Goal: Task Accomplishment & Management: Use online tool/utility

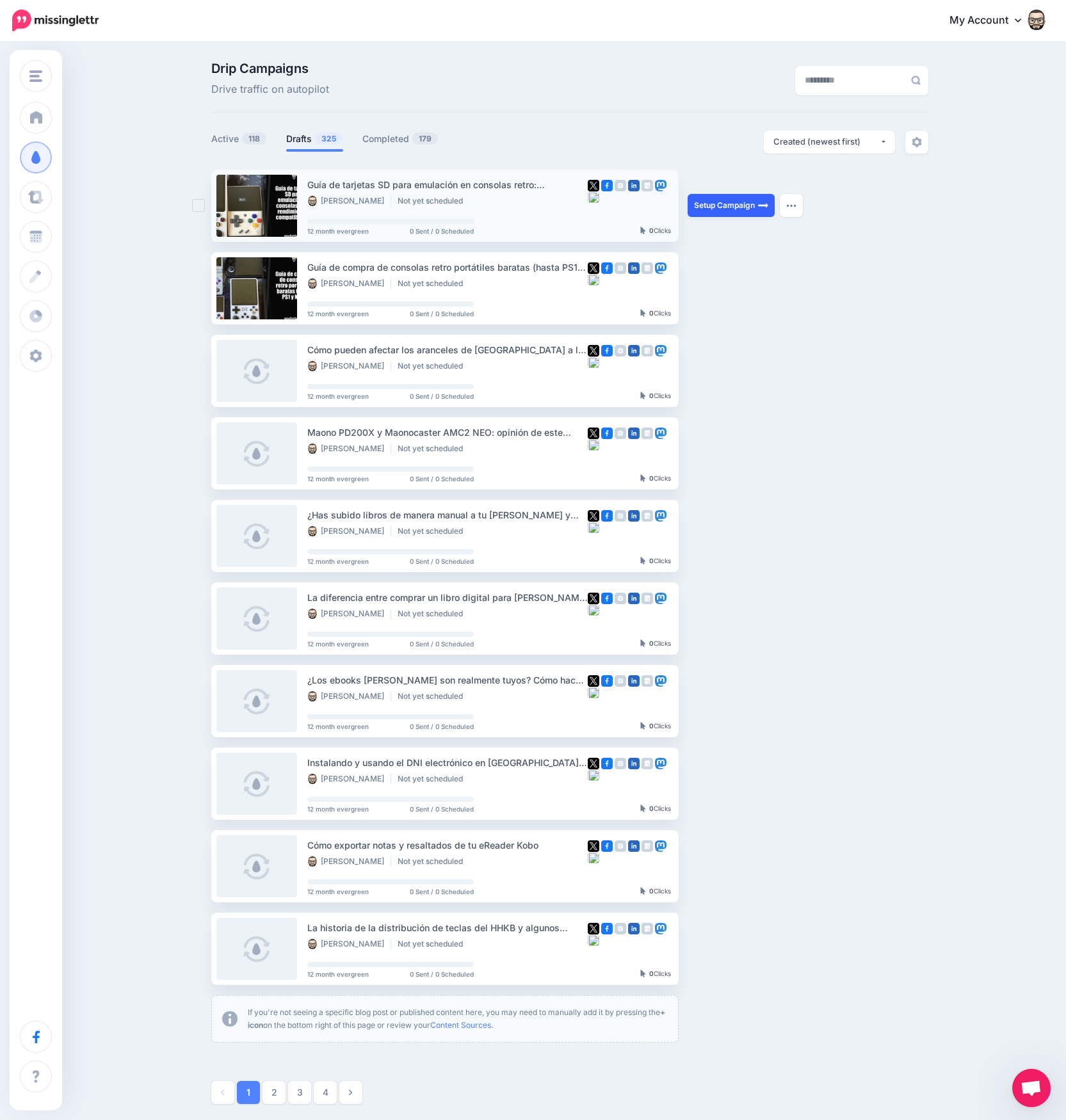
click at [737, 208] on link "Setup Campaign" at bounding box center [731, 205] width 87 height 23
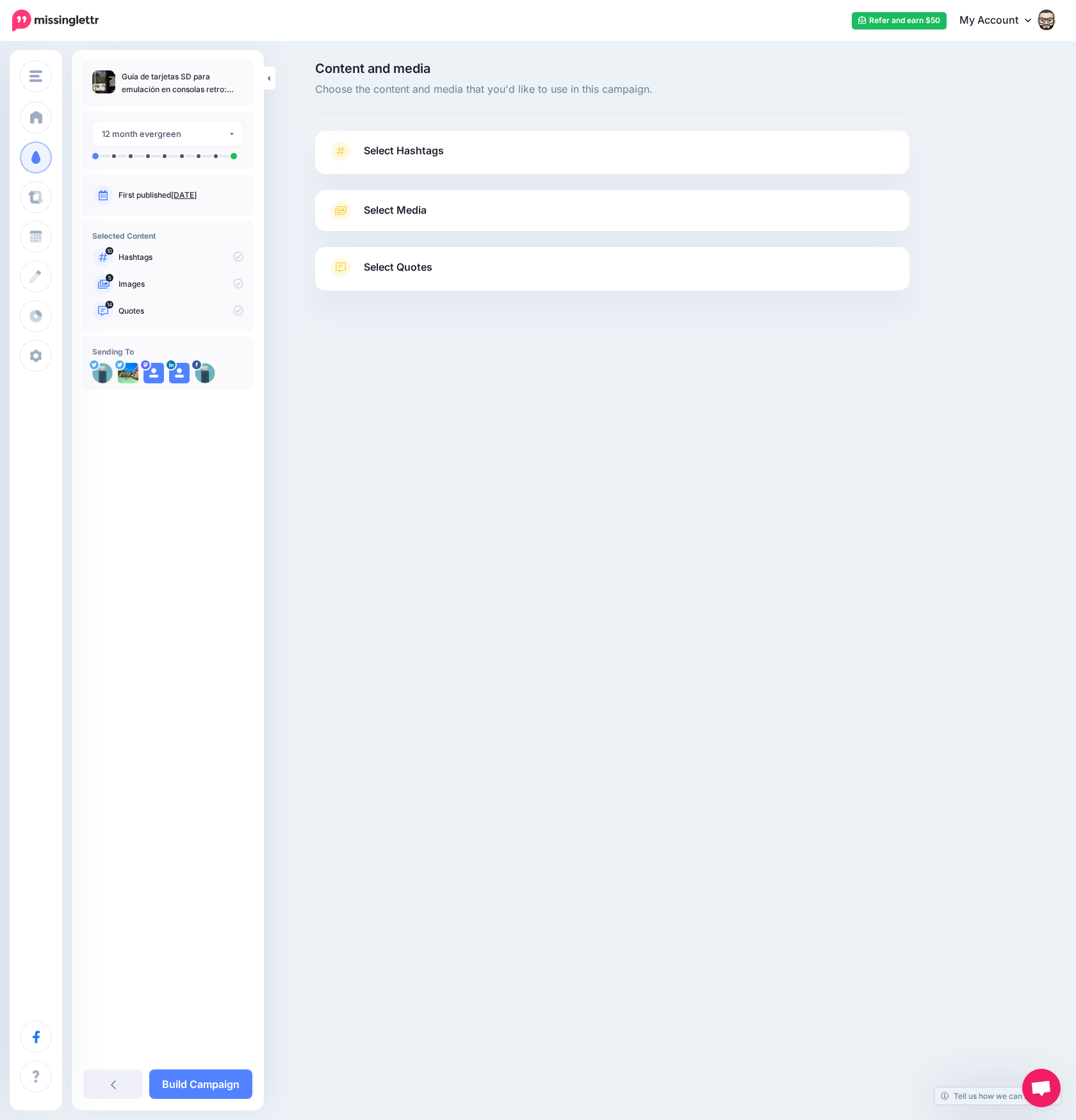
click at [476, 159] on link "Select Hashtags" at bounding box center [612, 157] width 569 height 33
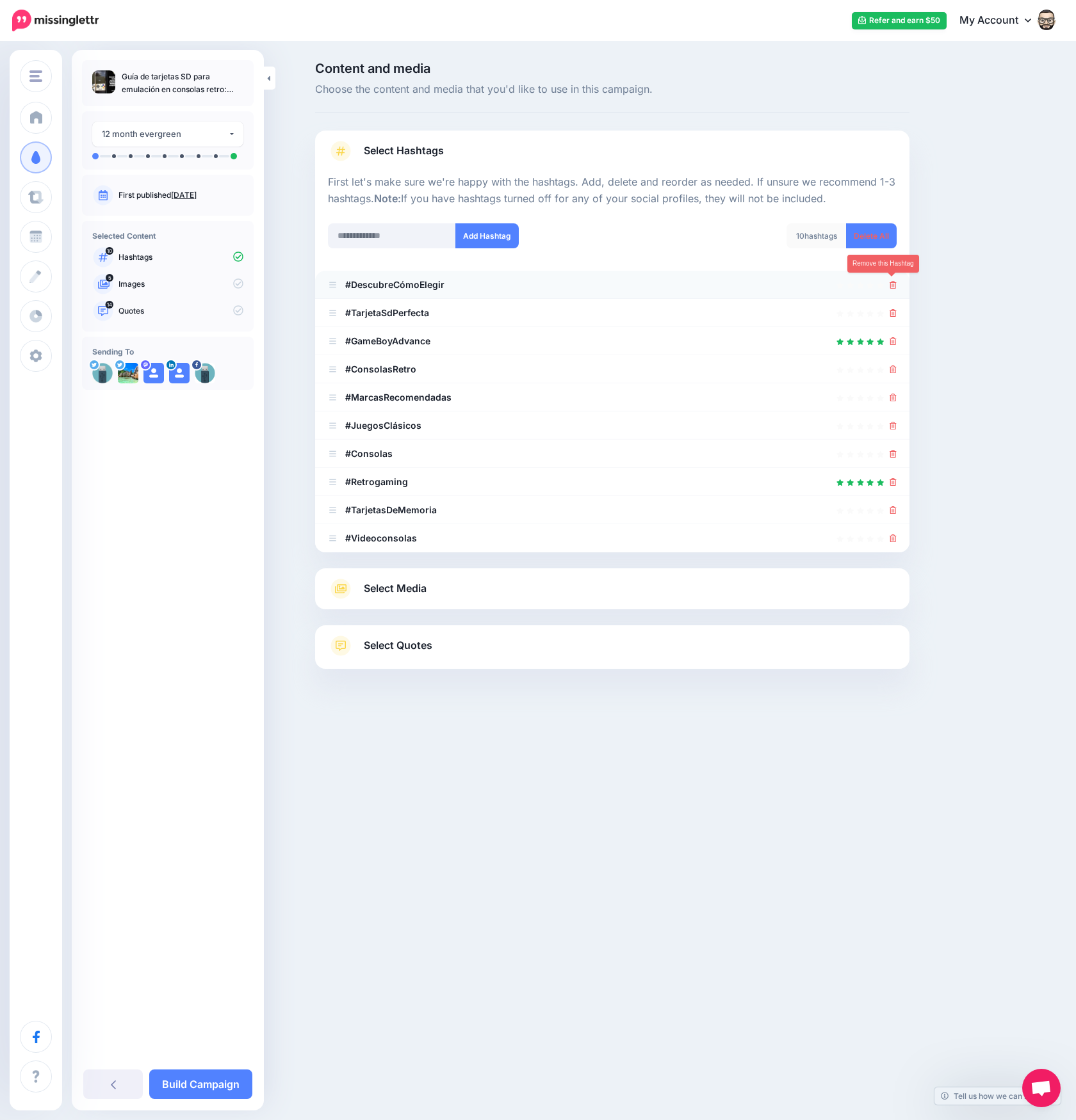
click at [895, 284] on icon at bounding box center [893, 285] width 7 height 8
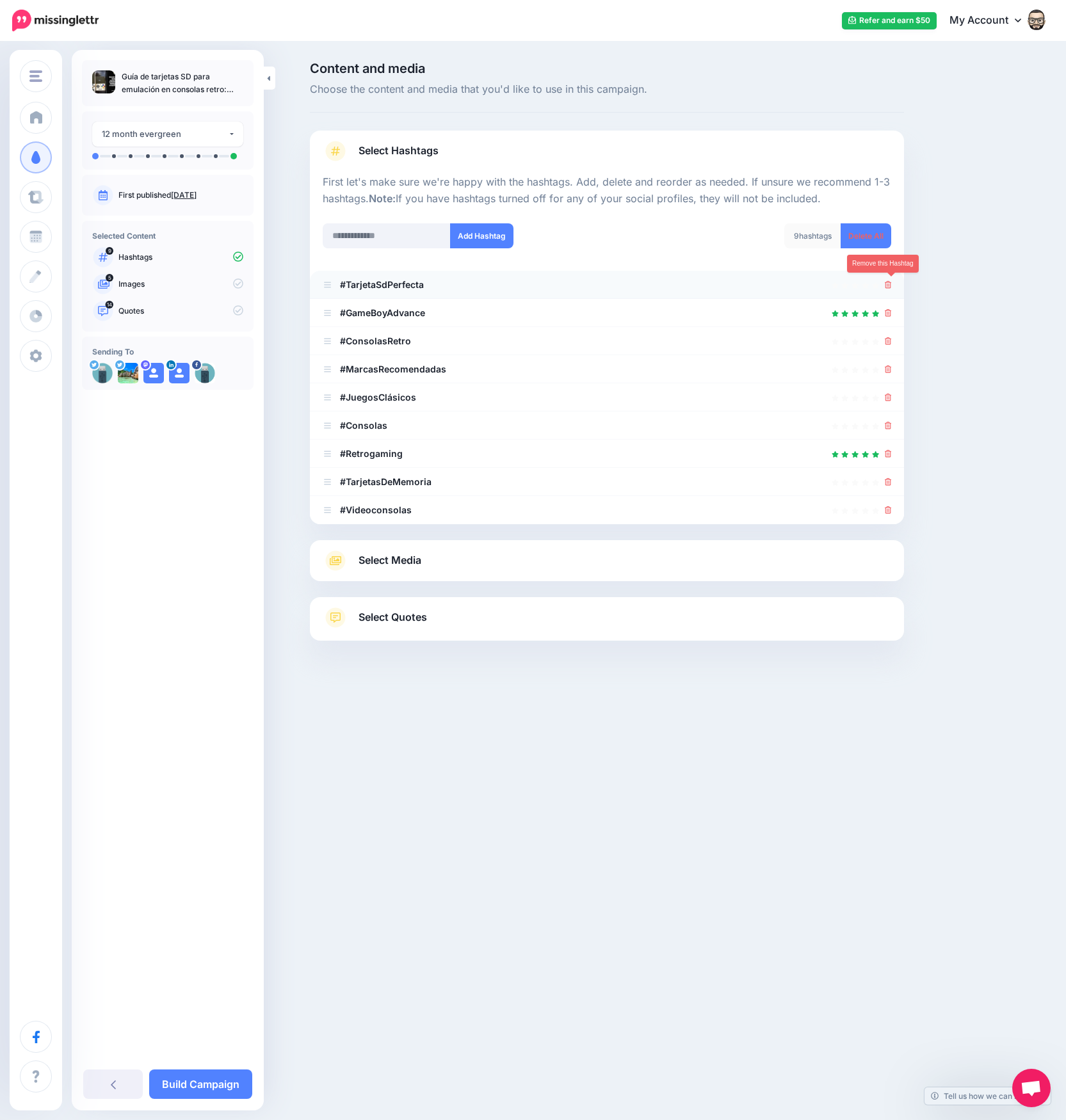
click at [891, 282] on icon at bounding box center [888, 285] width 7 height 8
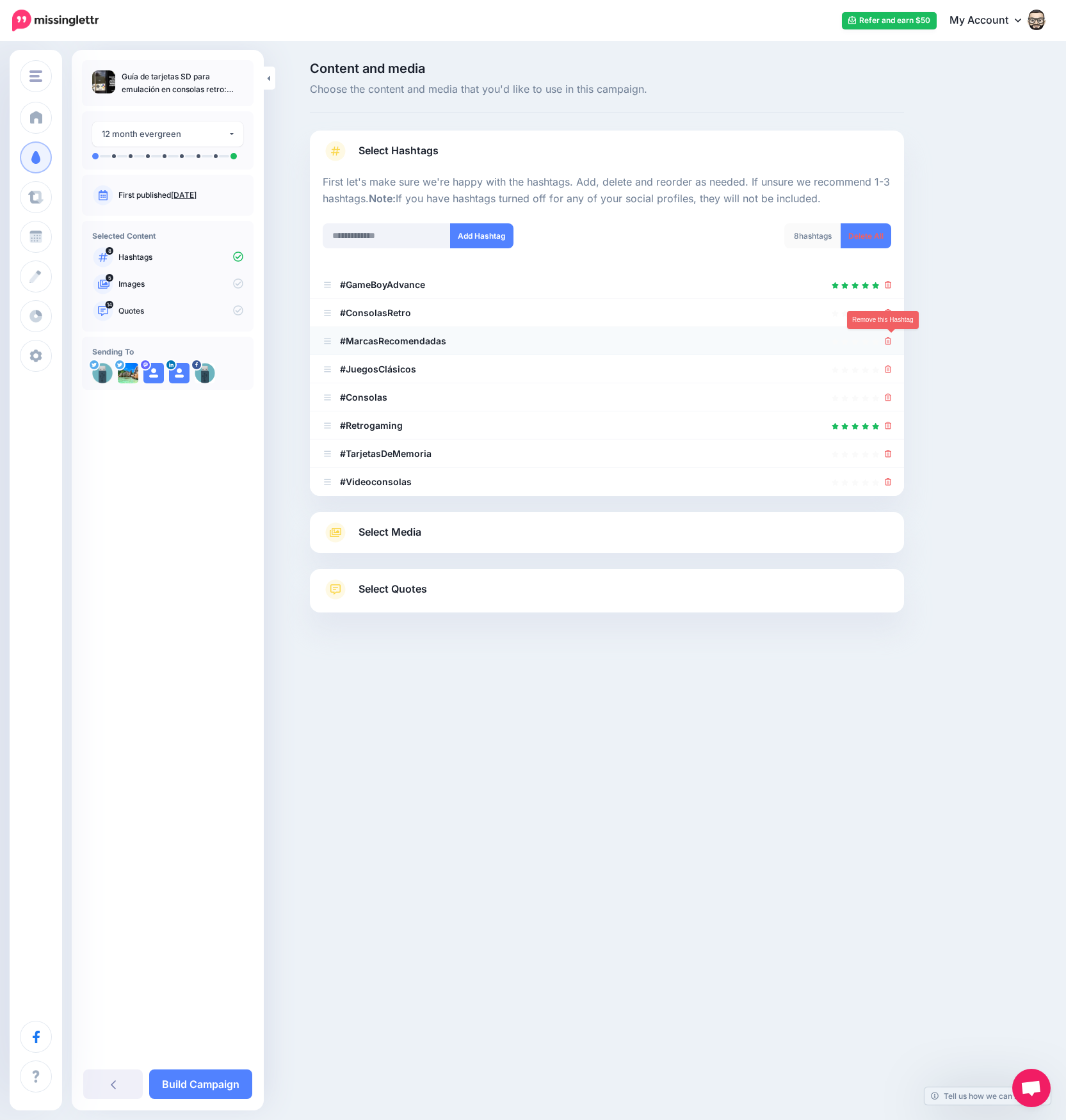
click at [891, 337] on link at bounding box center [888, 341] width 7 height 11
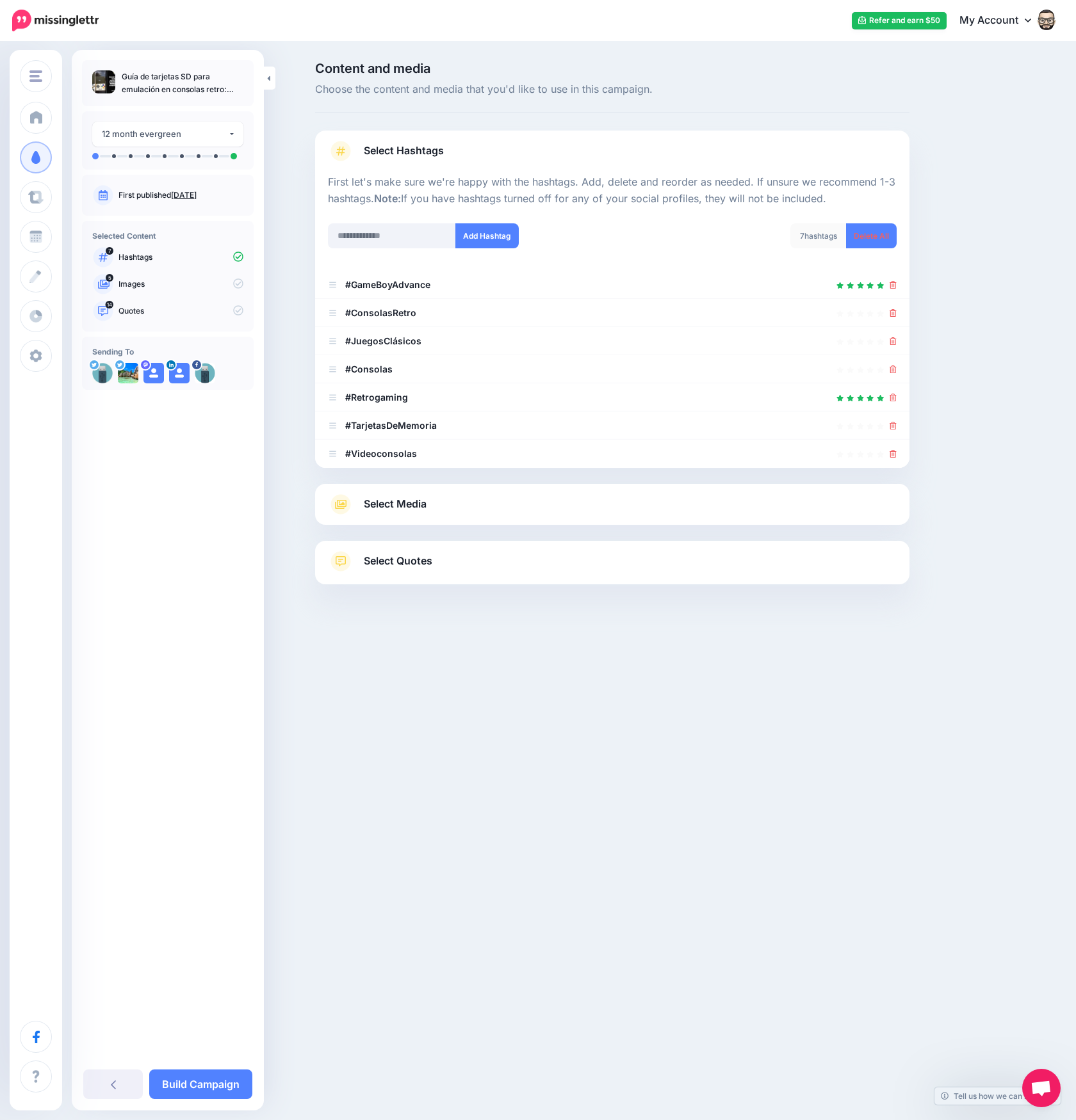
click at [542, 499] on link "Select Media" at bounding box center [612, 504] width 569 height 20
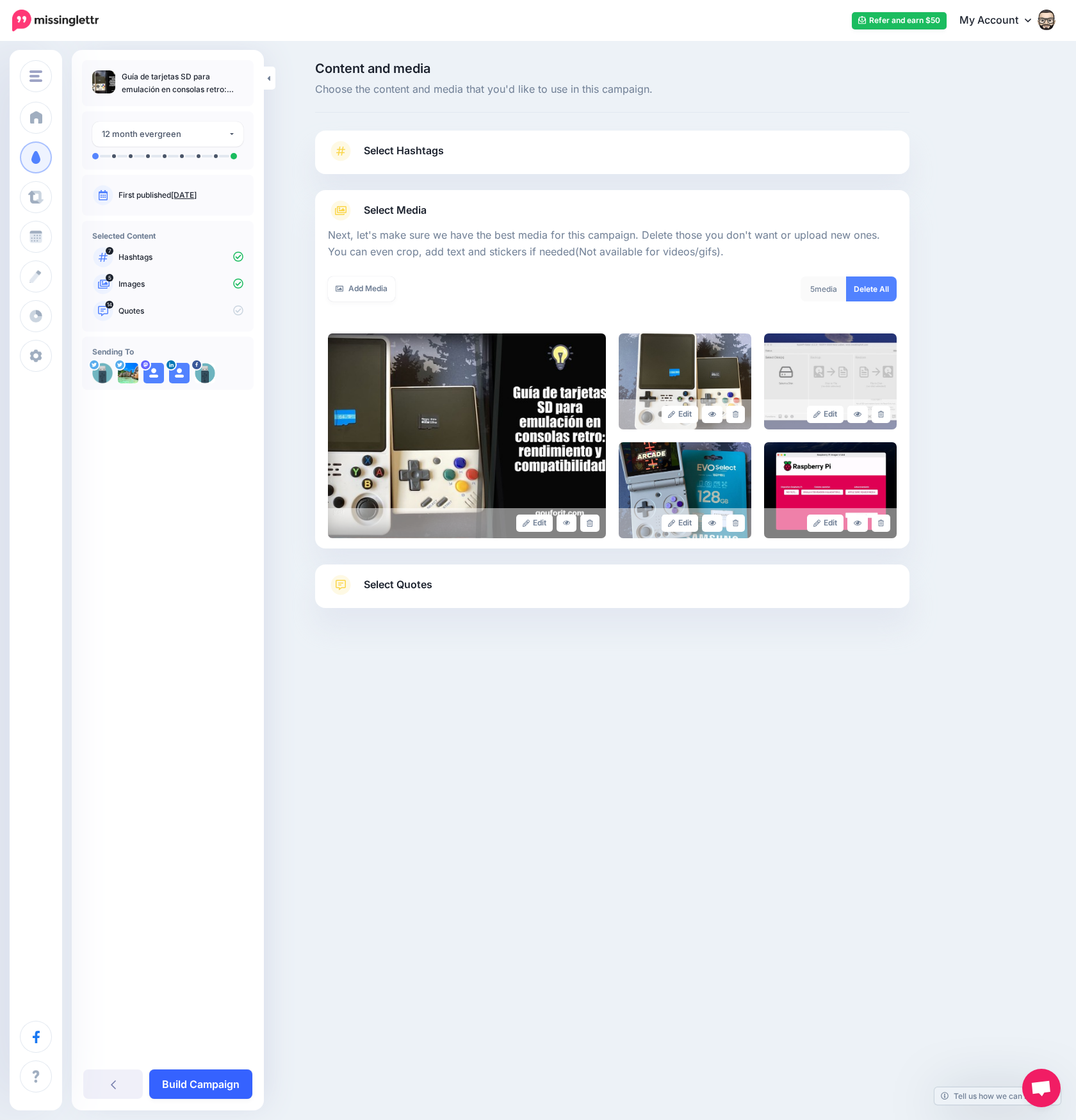
click at [196, 1077] on link "Build Campaign" at bounding box center [200, 1085] width 103 height 30
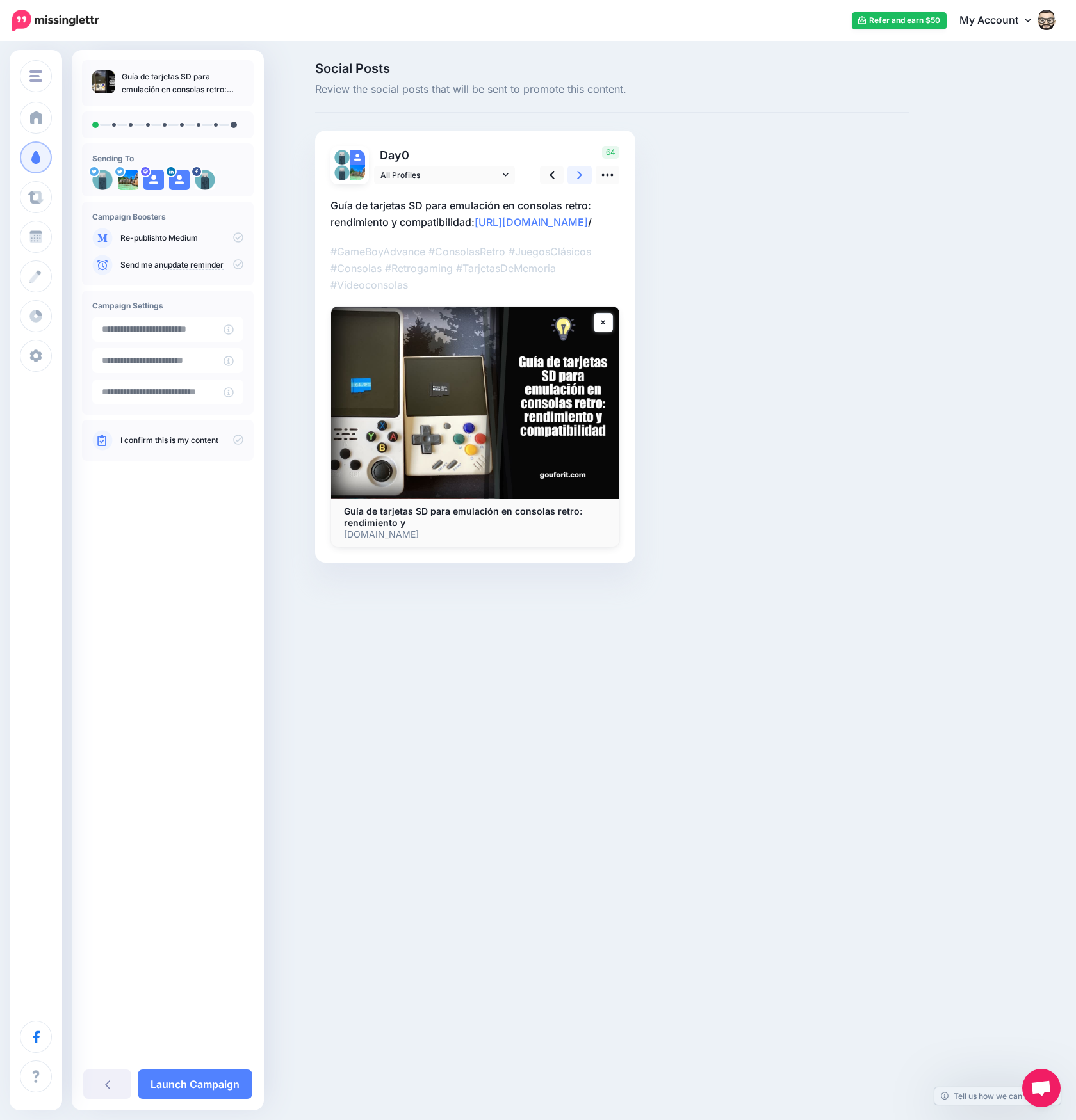
click at [581, 175] on icon at bounding box center [579, 175] width 5 height 8
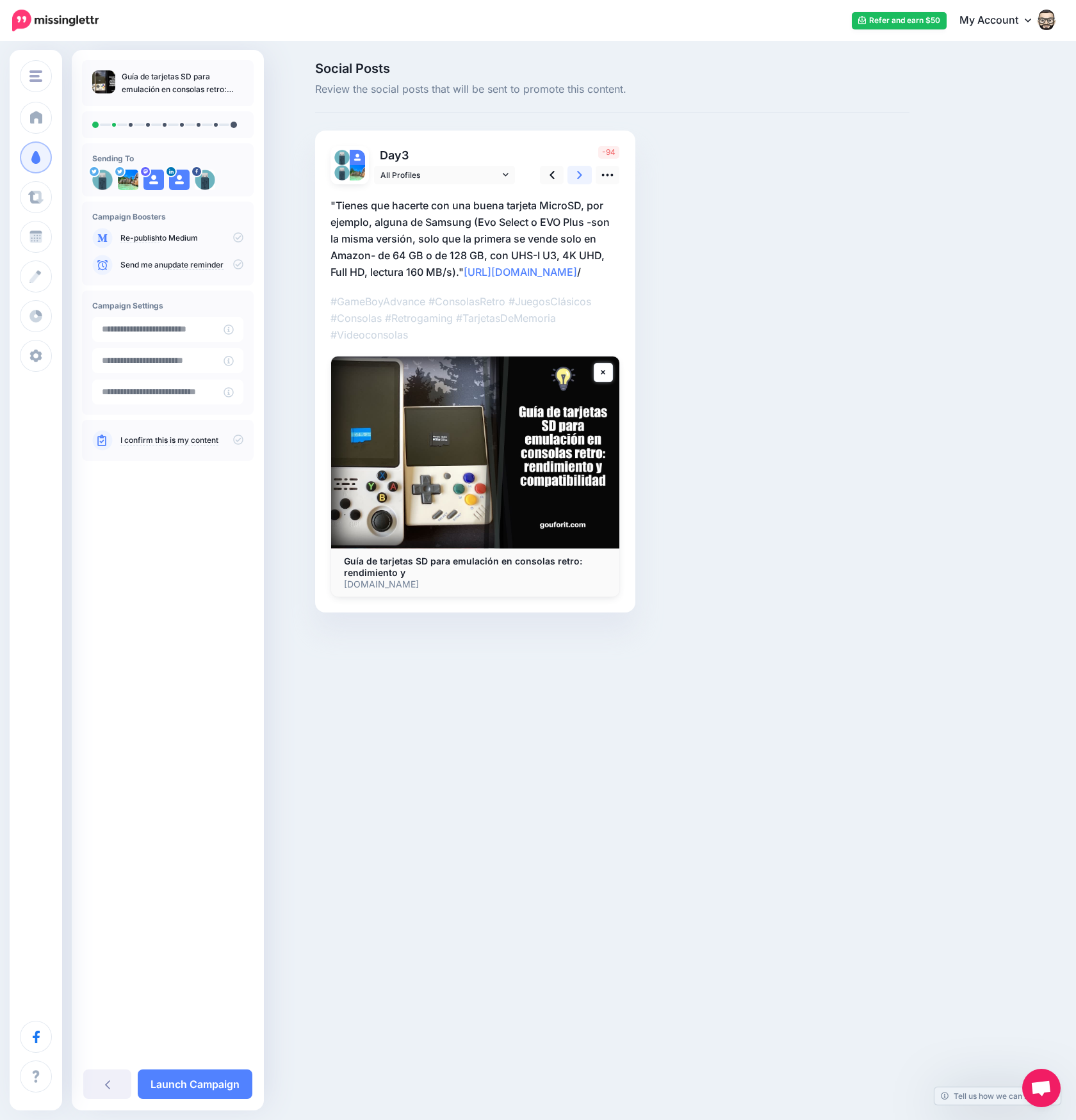
click at [581, 175] on icon at bounding box center [579, 175] width 5 height 8
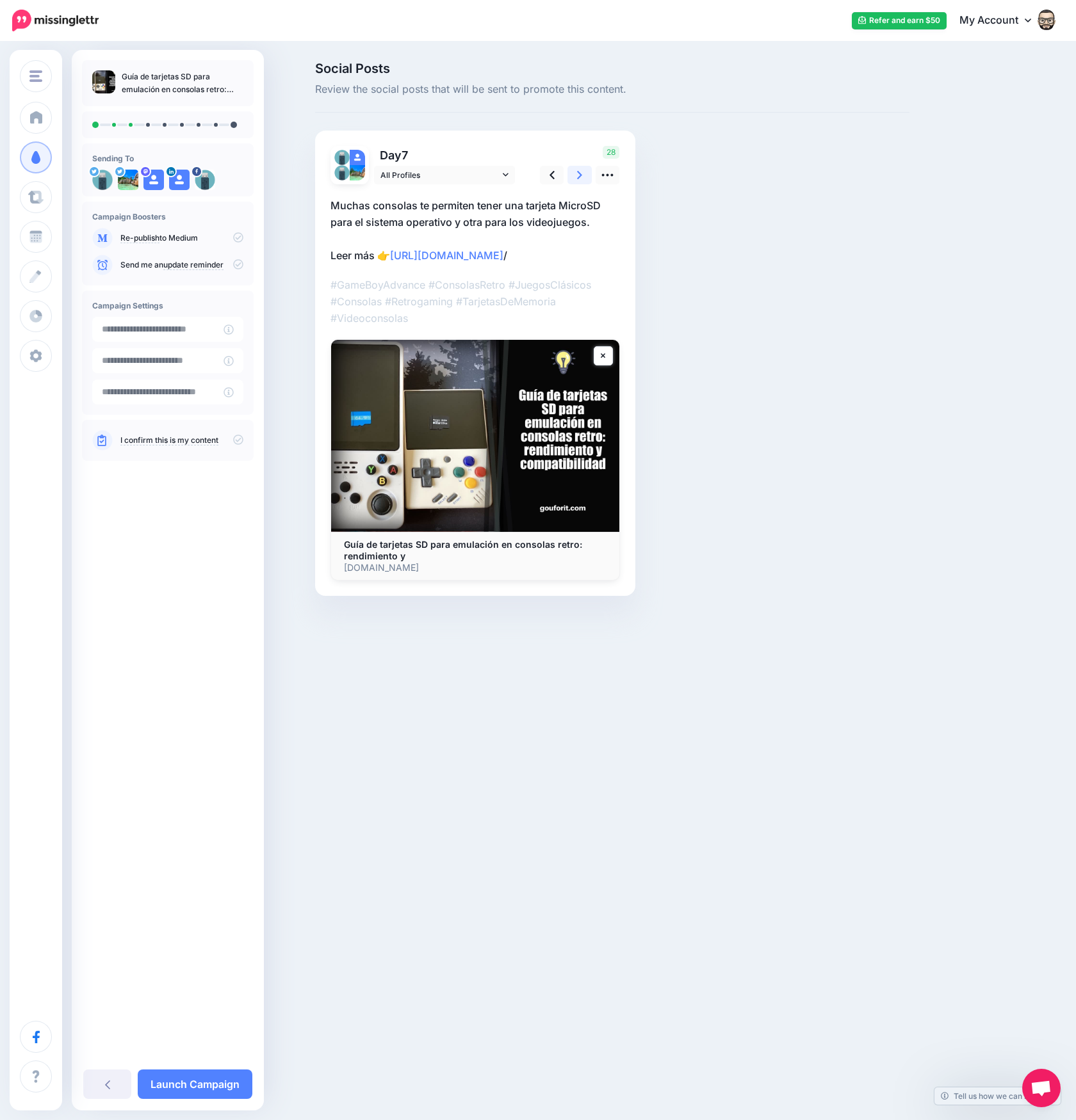
click at [581, 175] on icon at bounding box center [579, 175] width 5 height 8
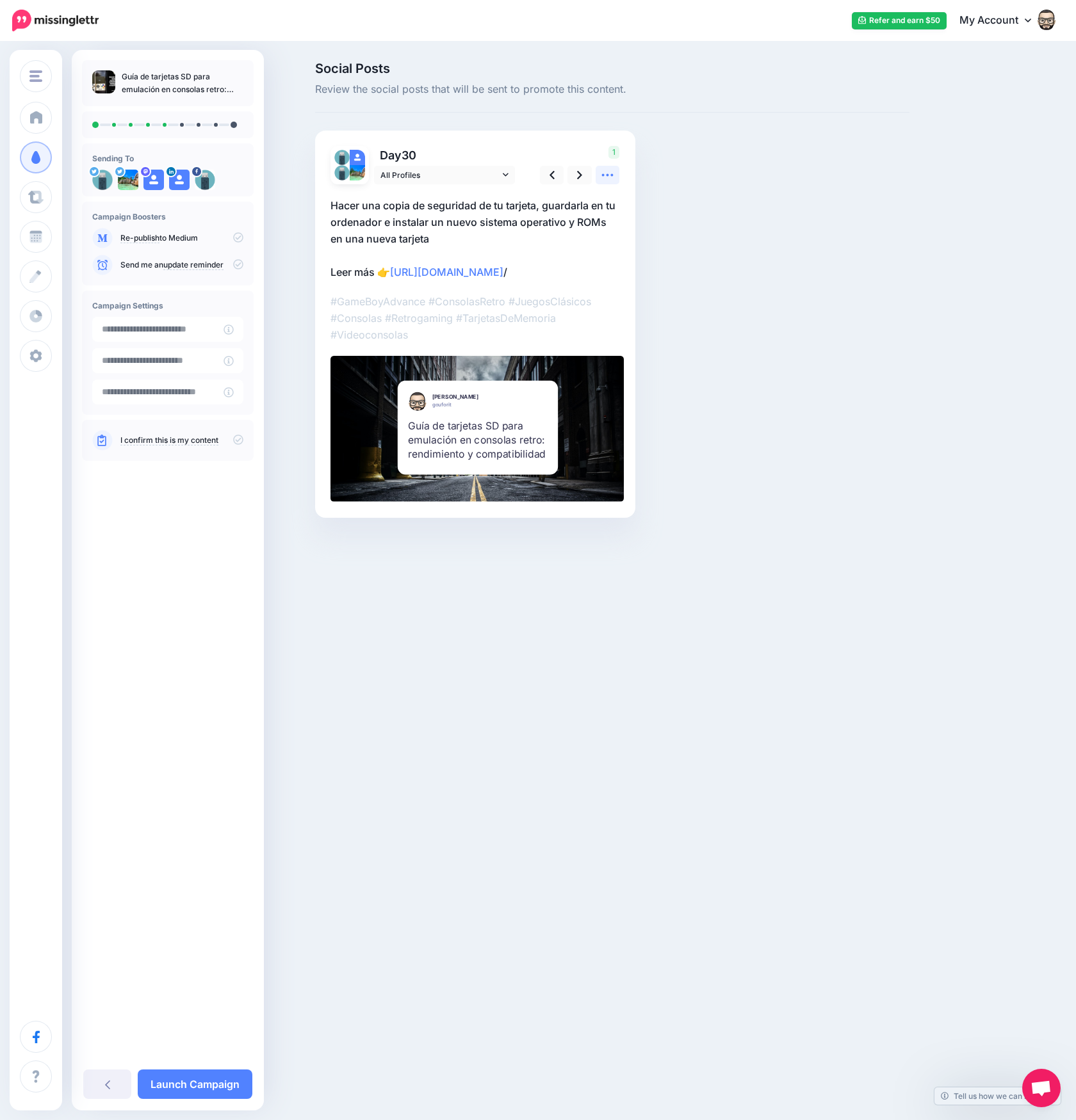
click at [600, 176] on icon at bounding box center [607, 175] width 14 height 14
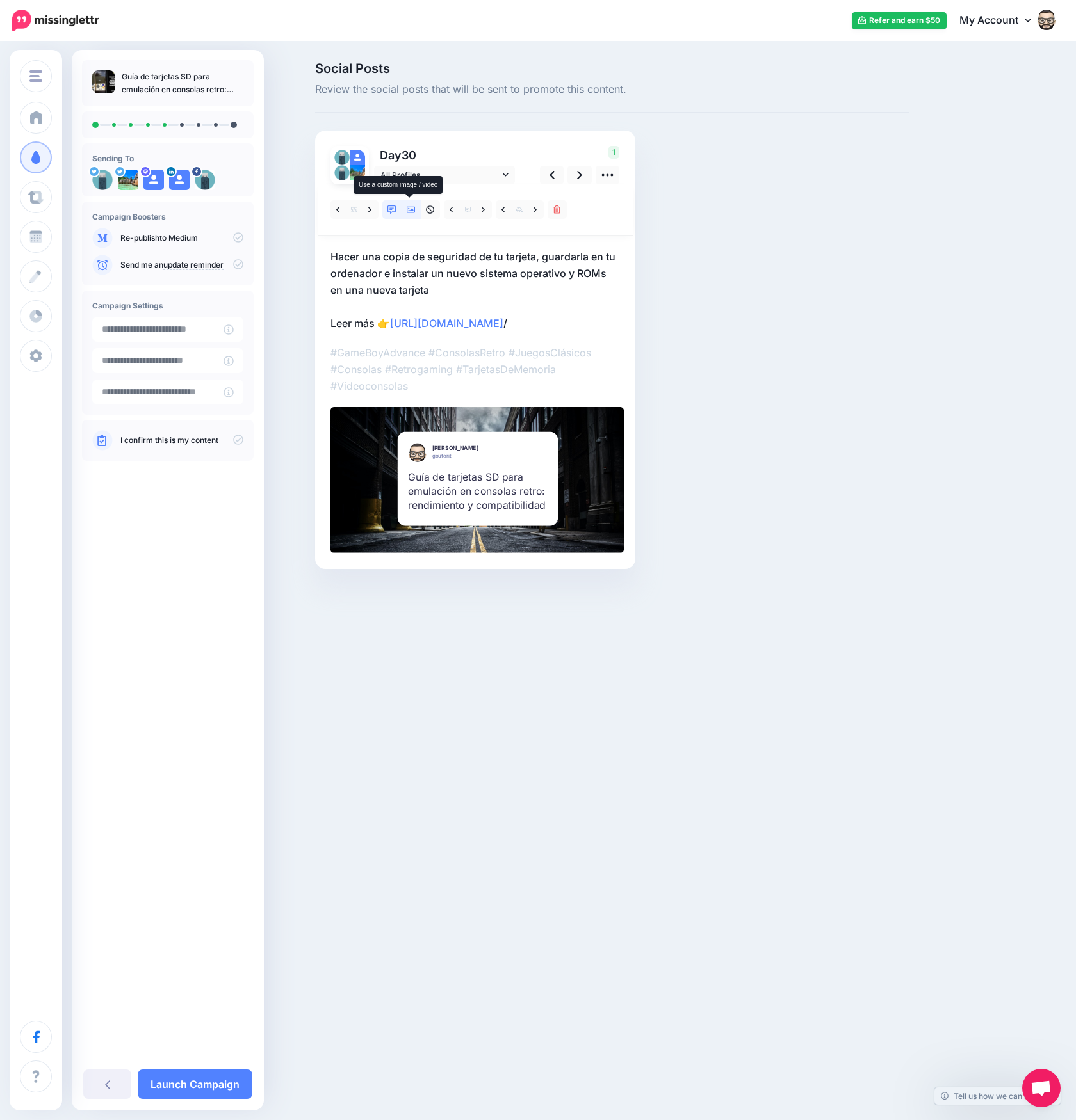
click at [416, 211] on link at bounding box center [411, 209] width 19 height 19
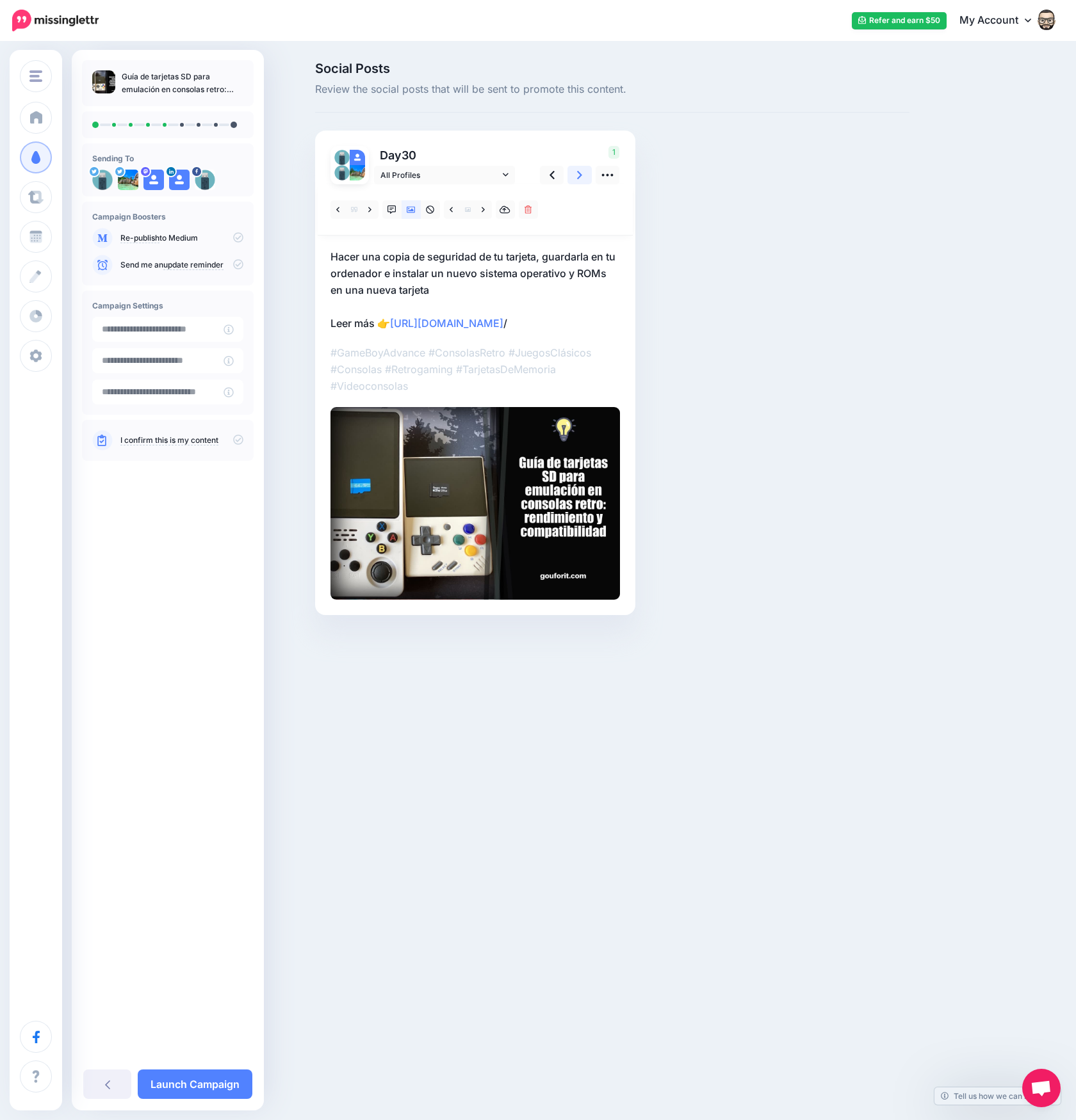
click at [578, 177] on icon at bounding box center [579, 175] width 5 height 14
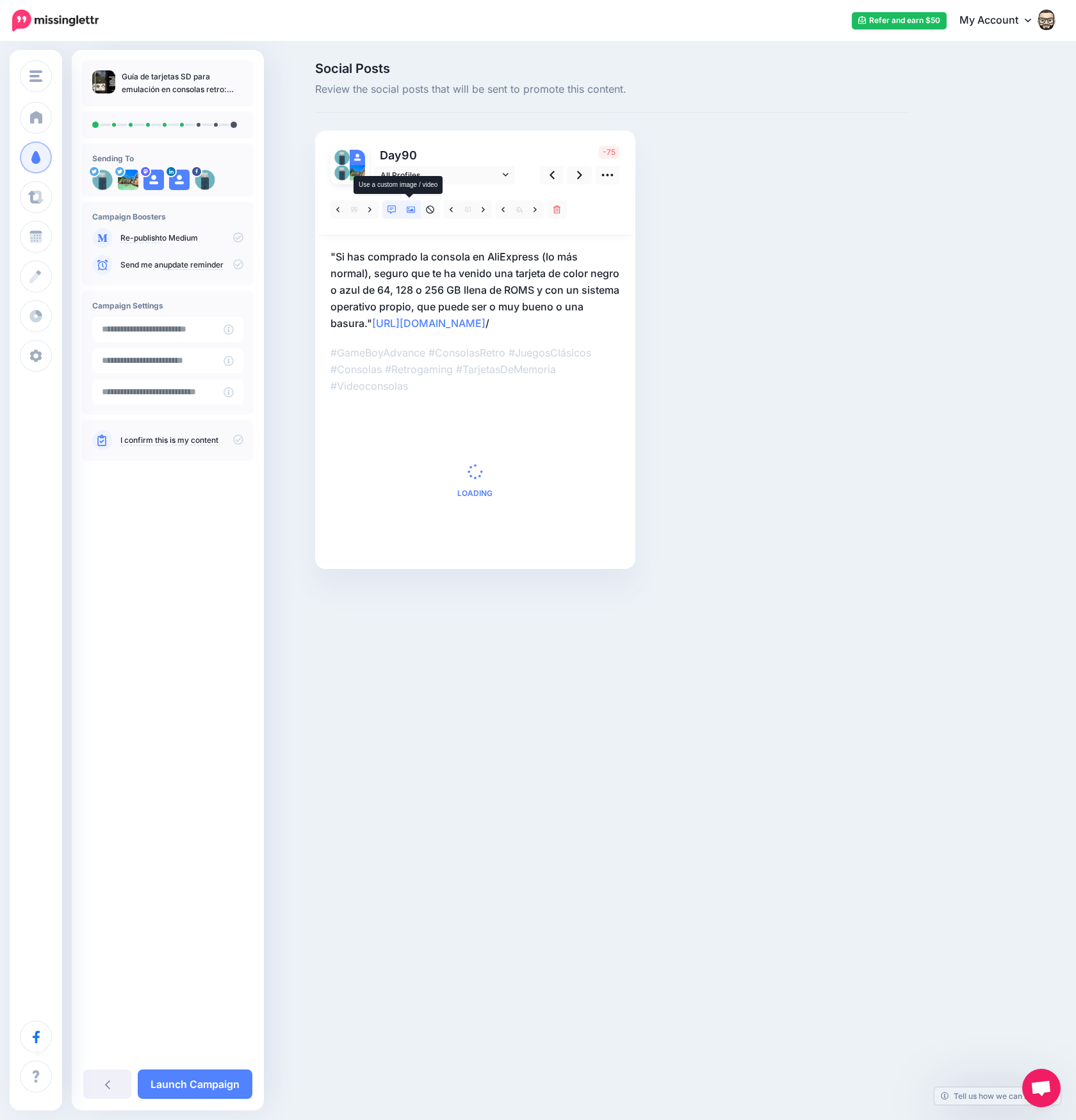
click at [412, 212] on icon at bounding box center [410, 210] width 9 height 6
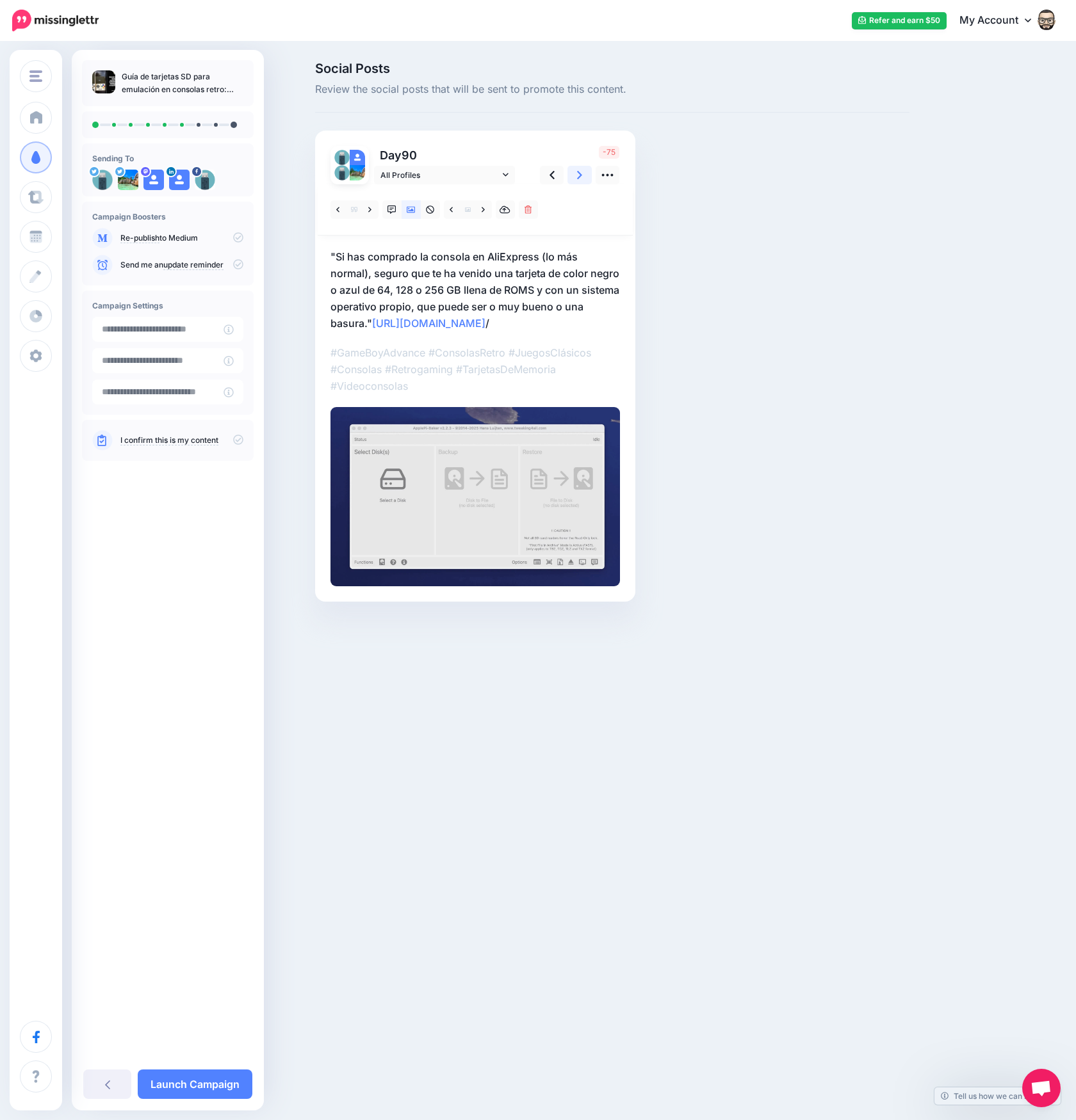
click at [579, 178] on icon at bounding box center [579, 175] width 5 height 14
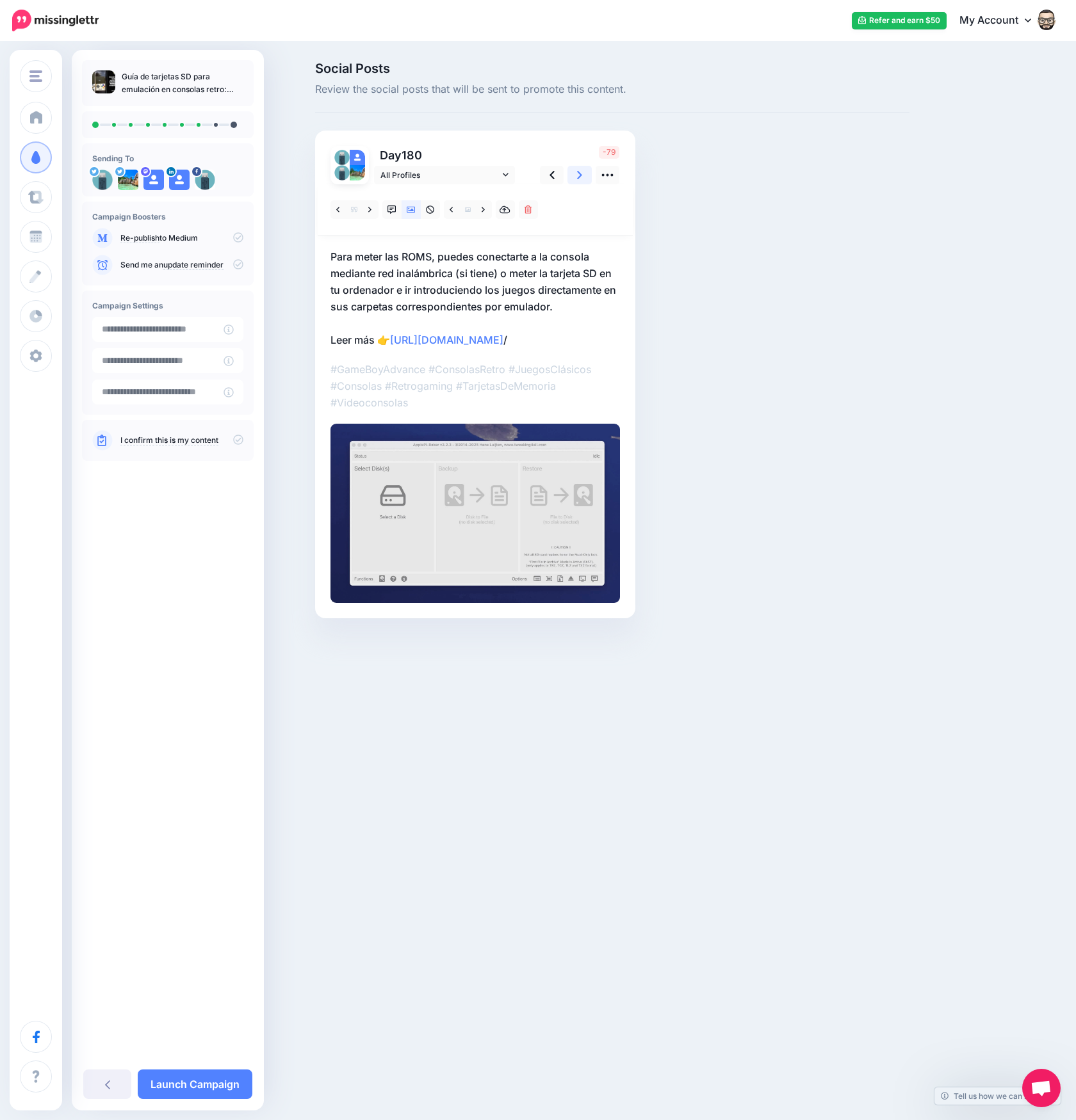
click at [579, 179] on icon at bounding box center [579, 175] width 5 height 14
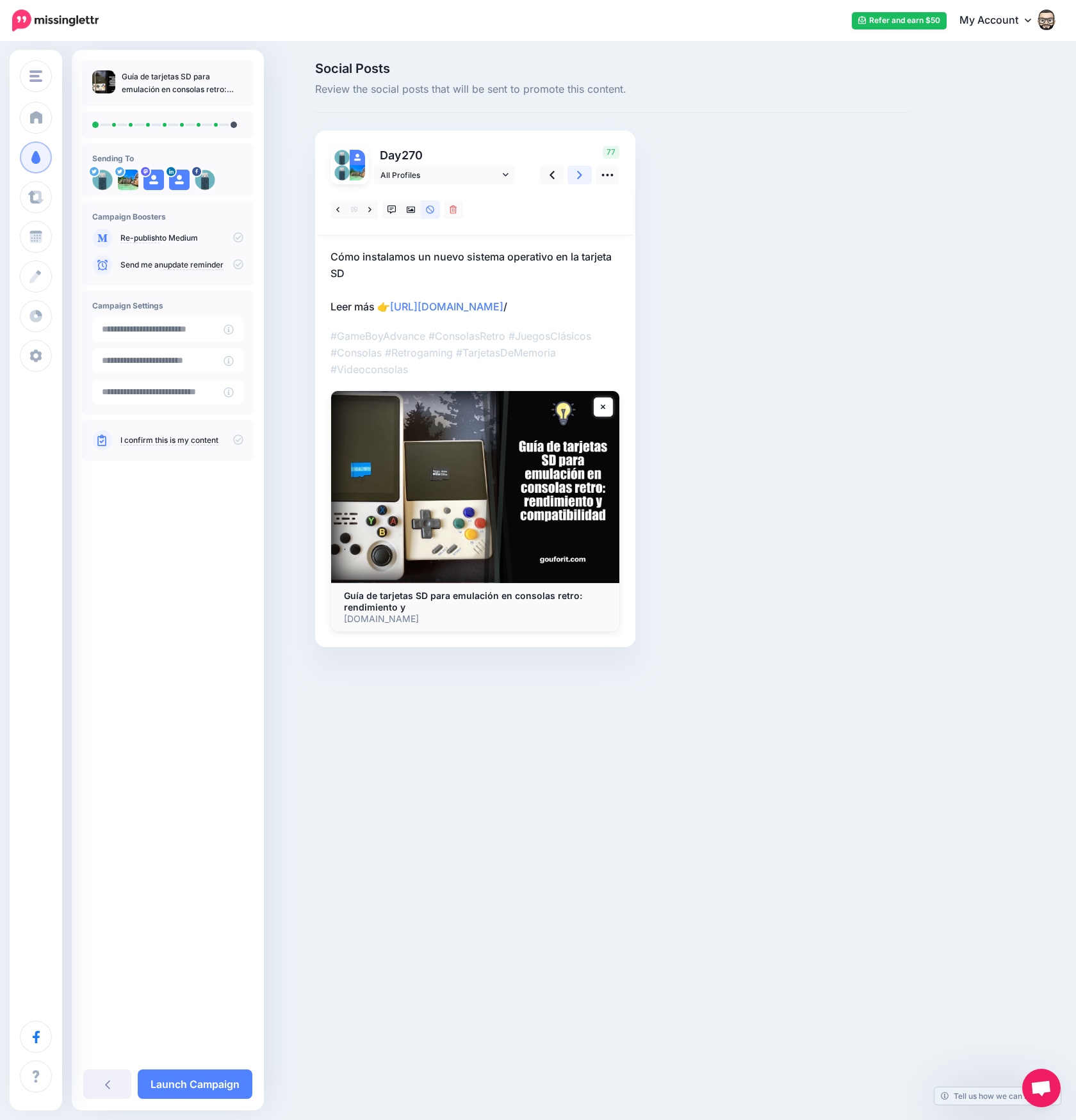
click at [579, 179] on icon at bounding box center [579, 175] width 5 height 14
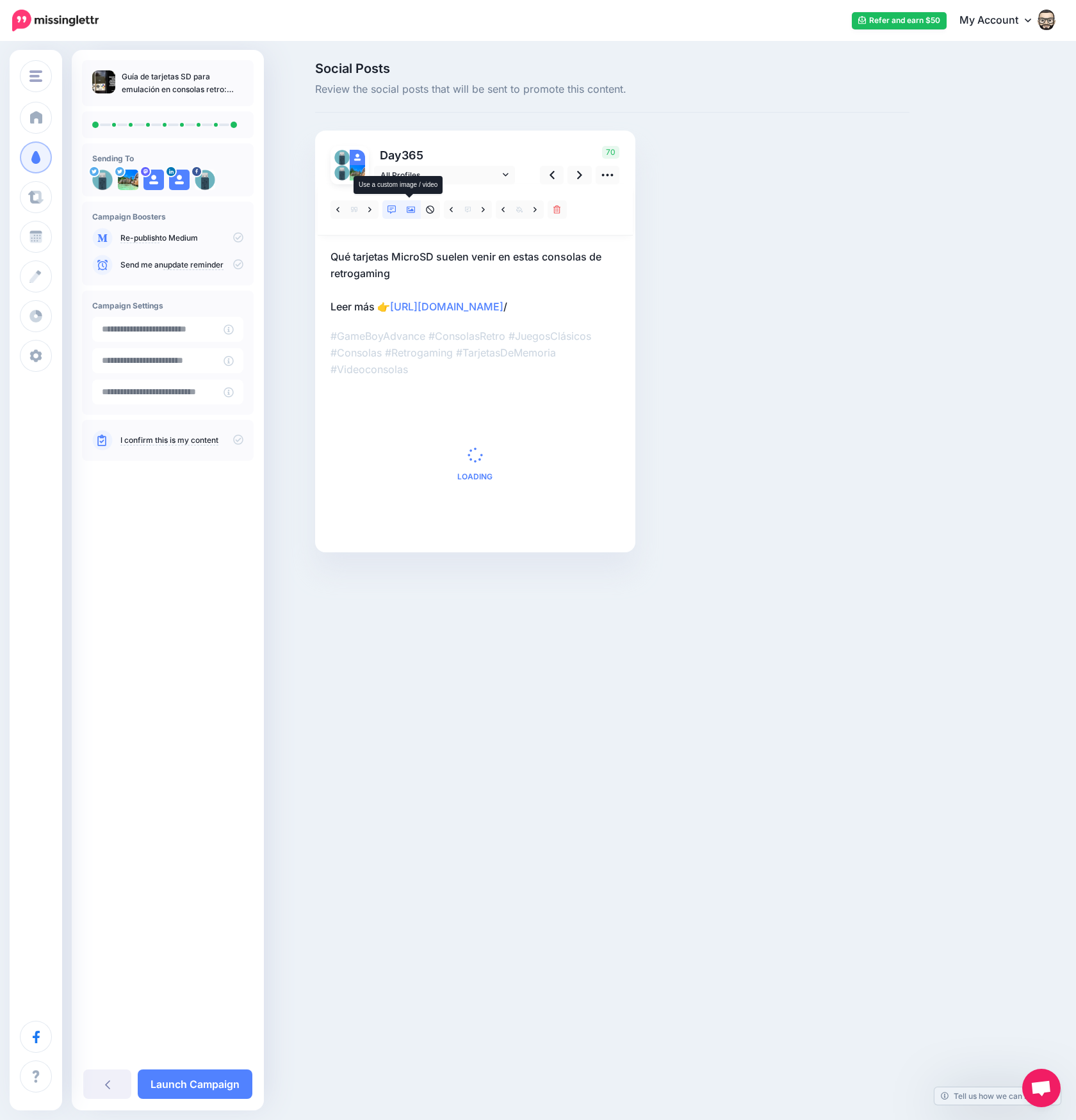
click at [414, 212] on icon at bounding box center [410, 210] width 9 height 6
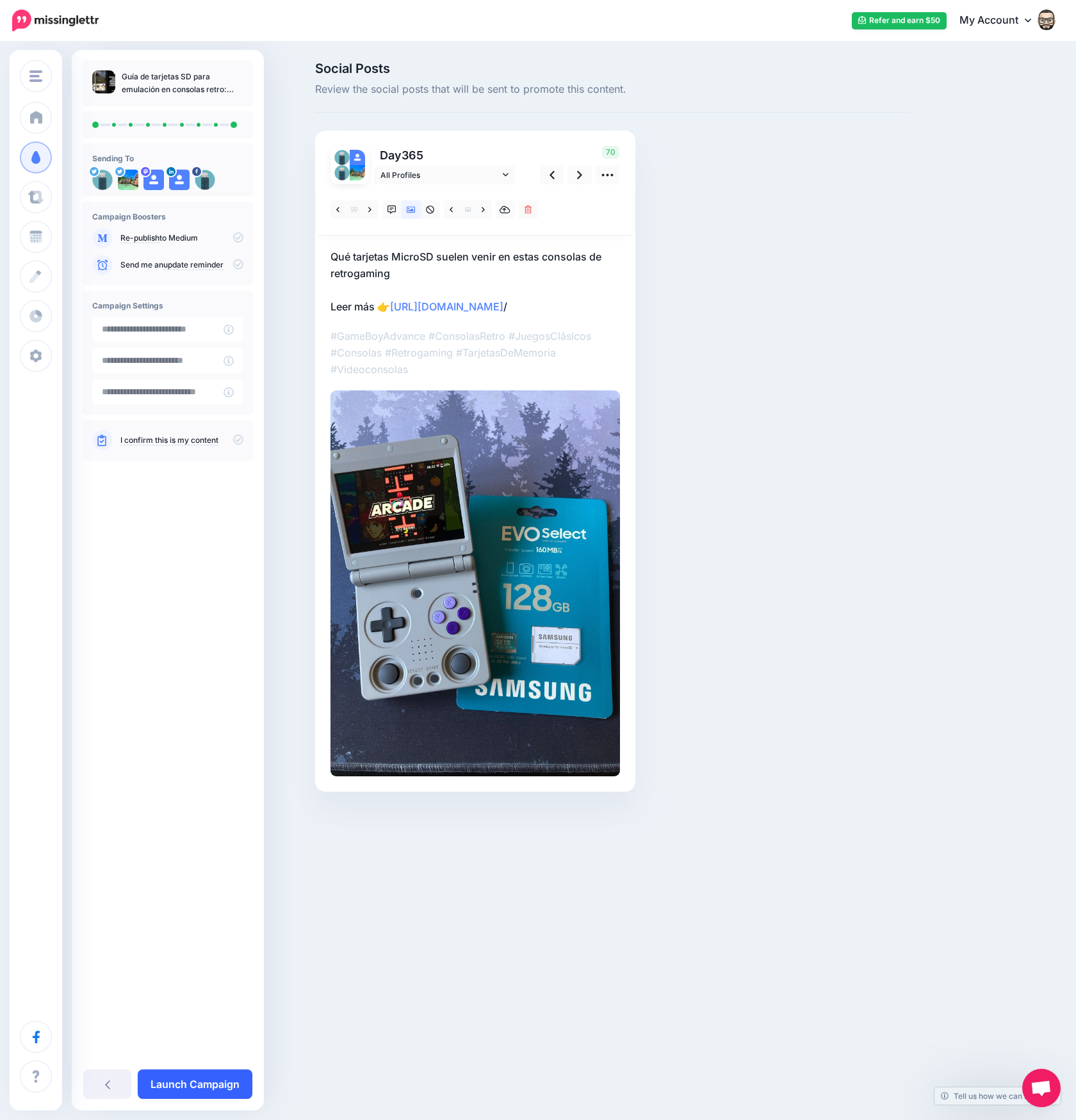
click at [190, 1073] on link "Launch Campaign" at bounding box center [195, 1085] width 114 height 30
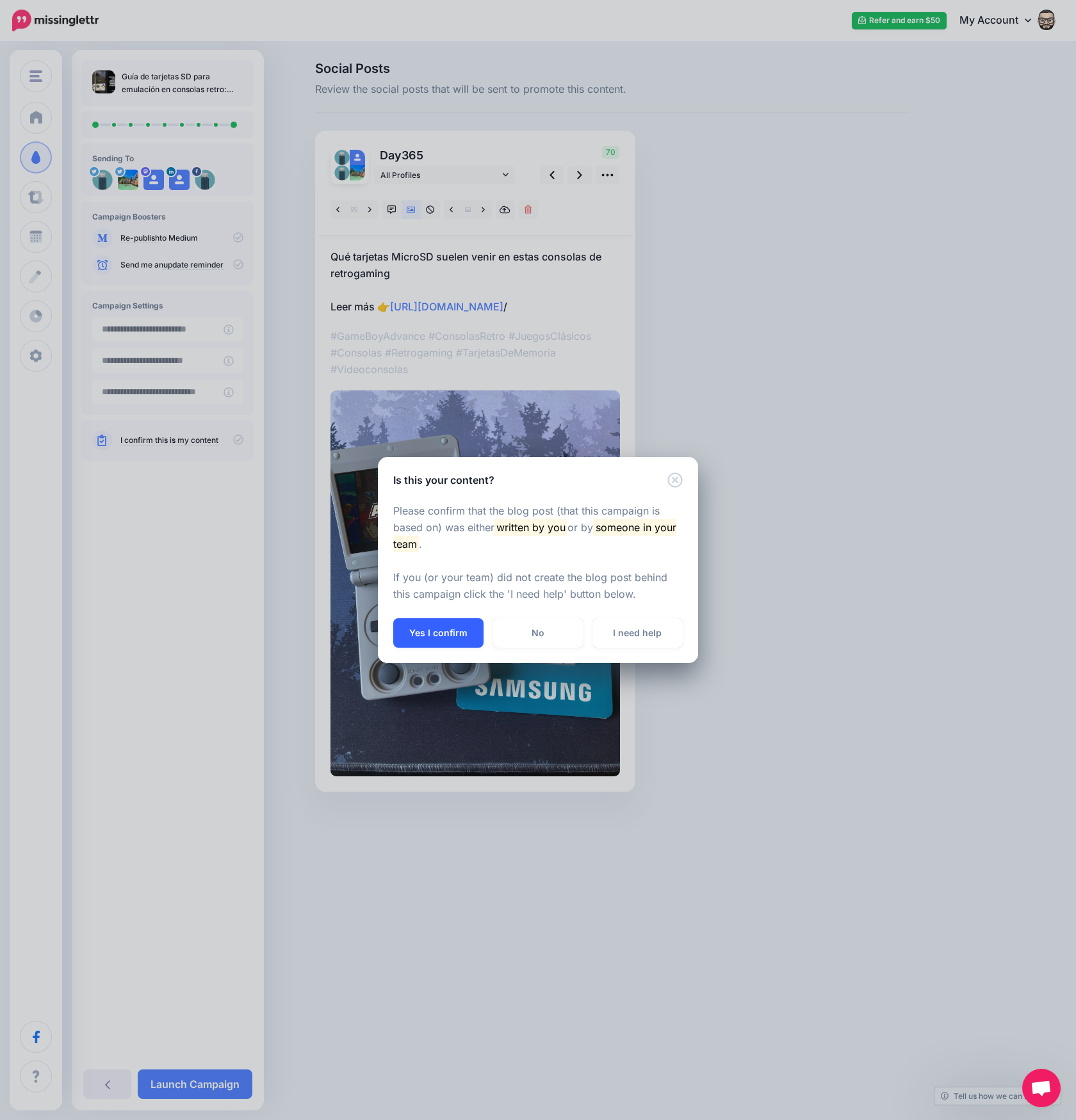
click at [454, 634] on button "Yes I confirm" at bounding box center [439, 633] width 90 height 30
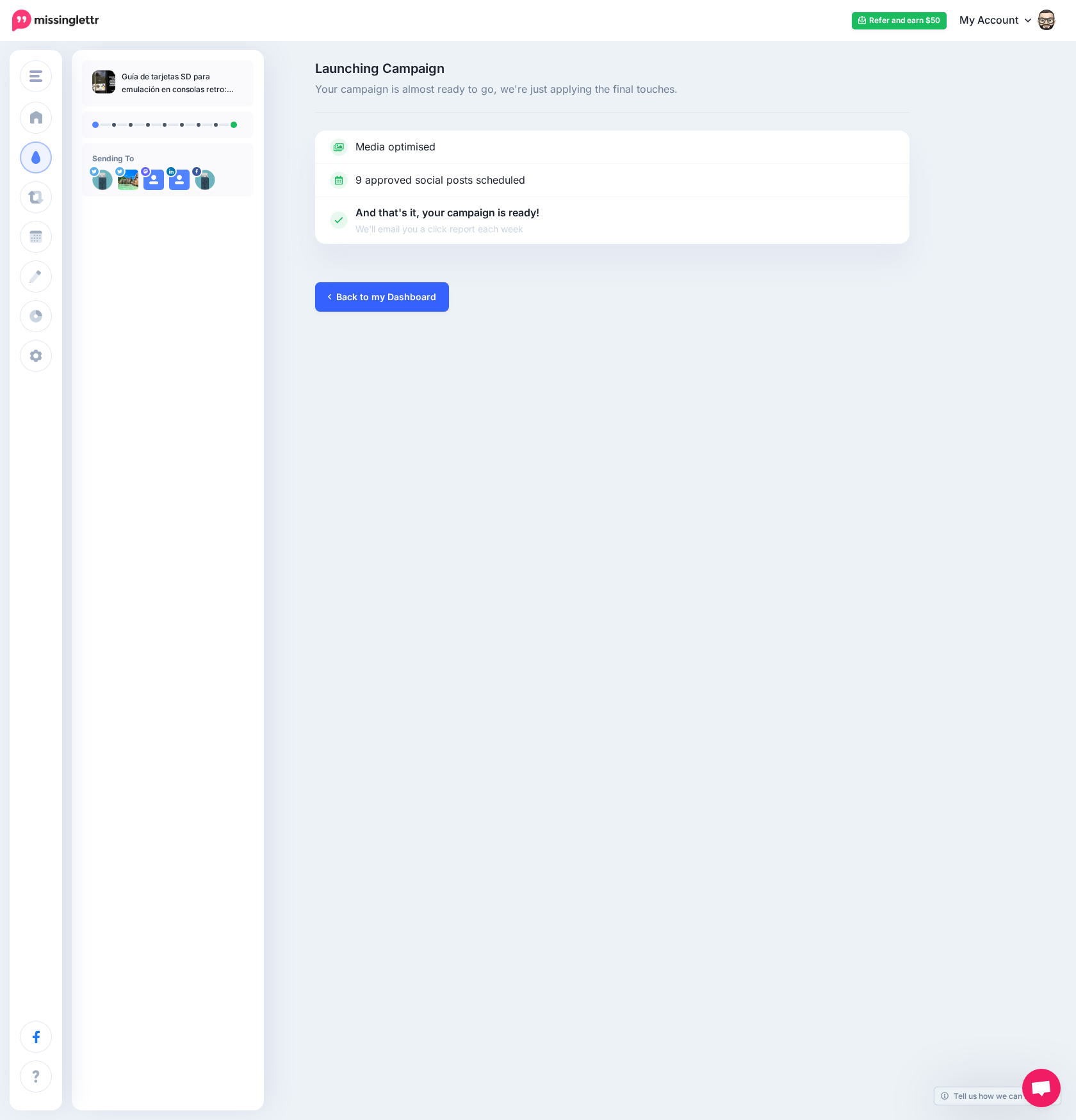
click at [432, 294] on link "Back to my Dashboard" at bounding box center [381, 297] width 134 height 30
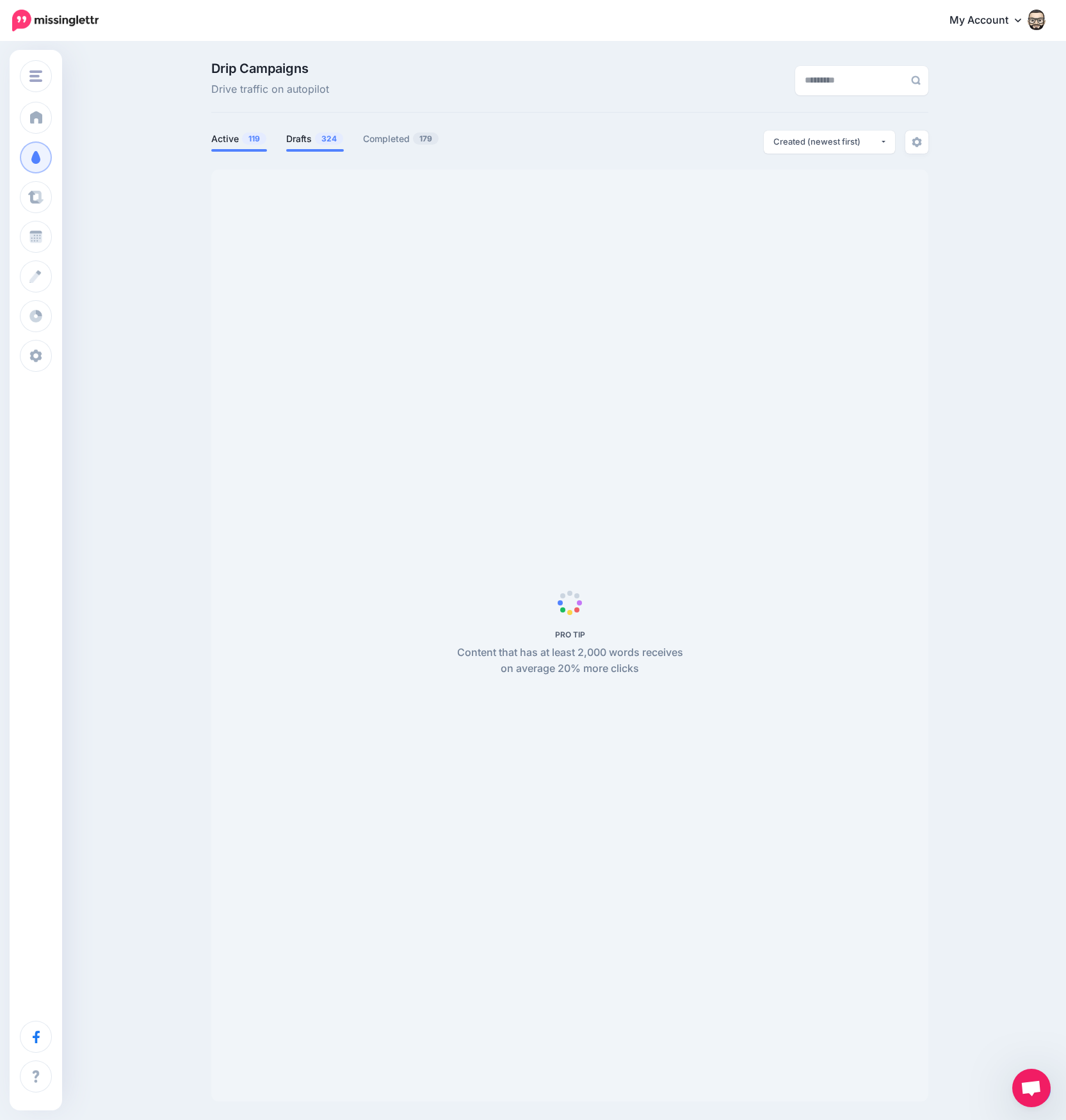
click at [309, 139] on link "Drafts 324" at bounding box center [315, 138] width 58 height 15
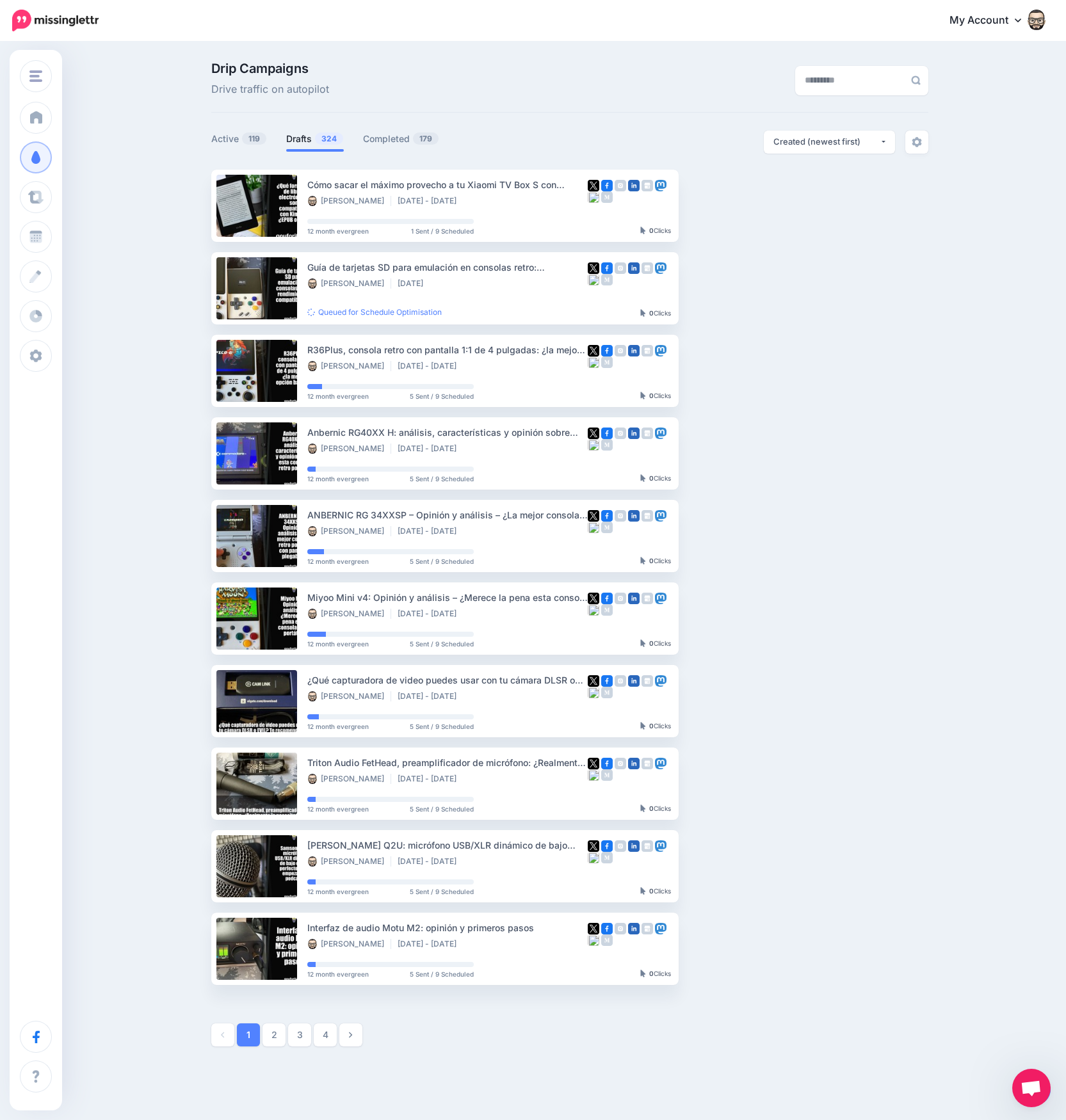
click at [309, 139] on link "Drafts 324" at bounding box center [315, 138] width 58 height 15
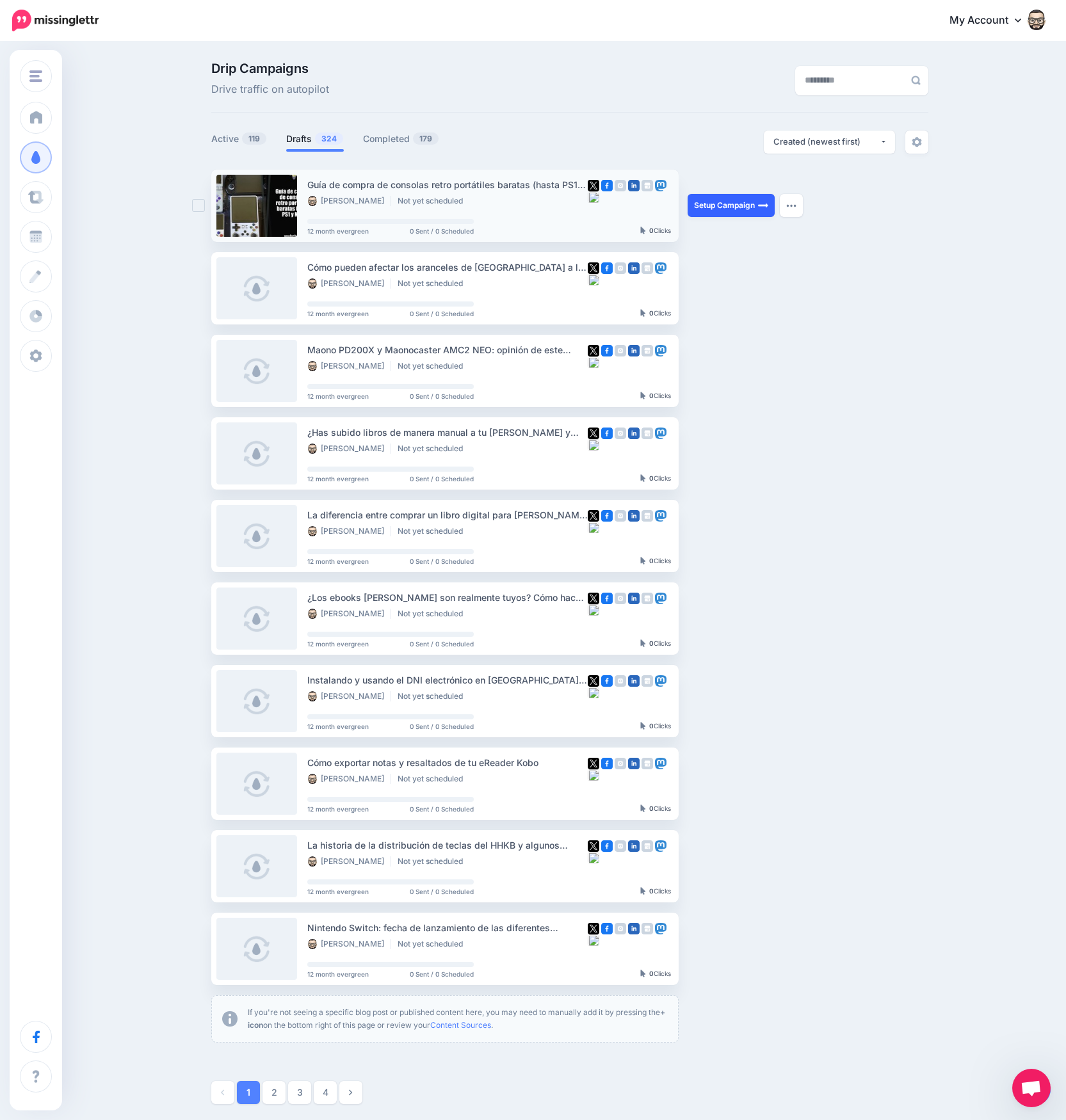
click at [735, 206] on link "Setup Campaign" at bounding box center [731, 205] width 87 height 23
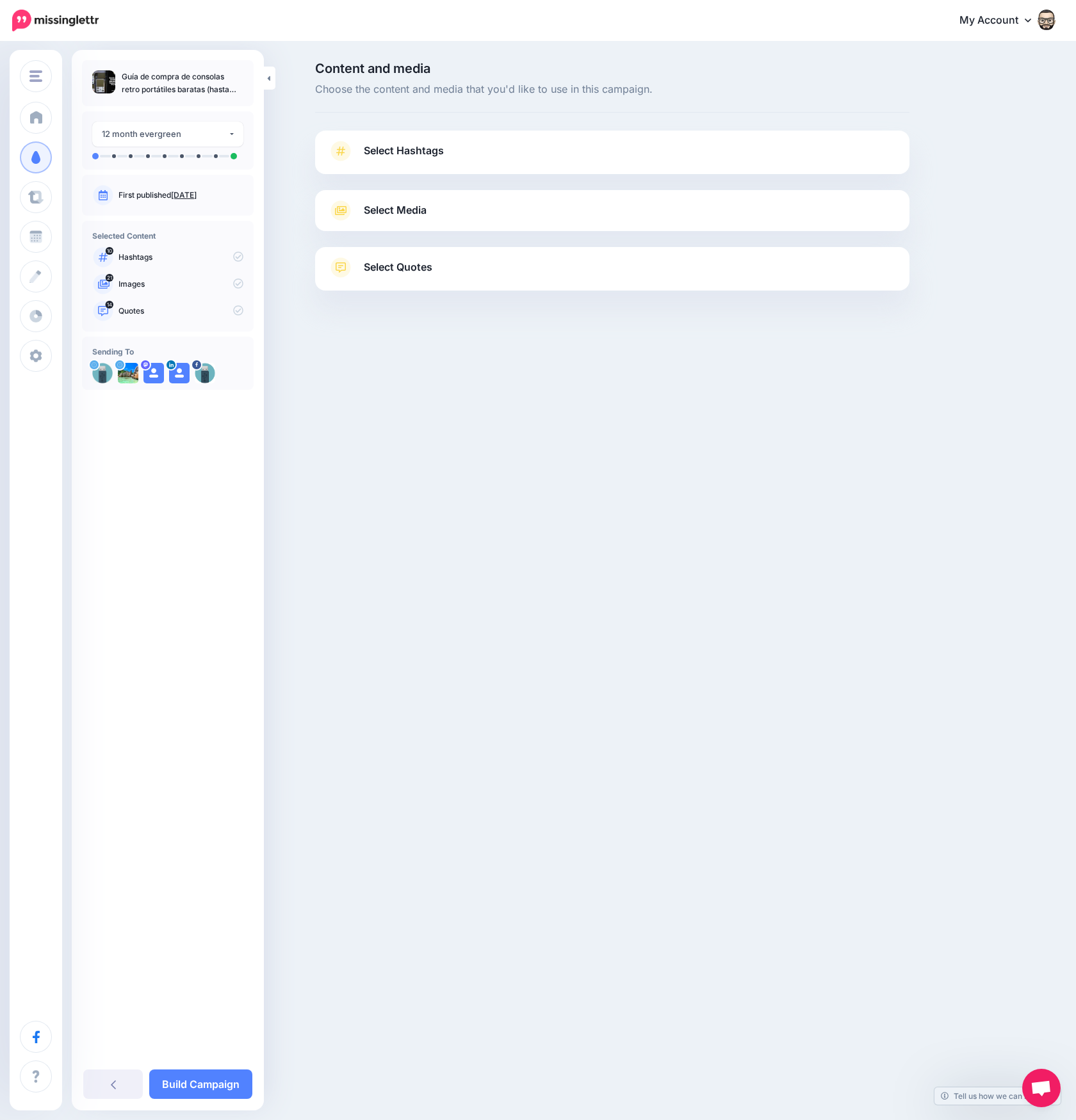
click at [428, 152] on span "Select Hashtags" at bounding box center [403, 150] width 80 height 17
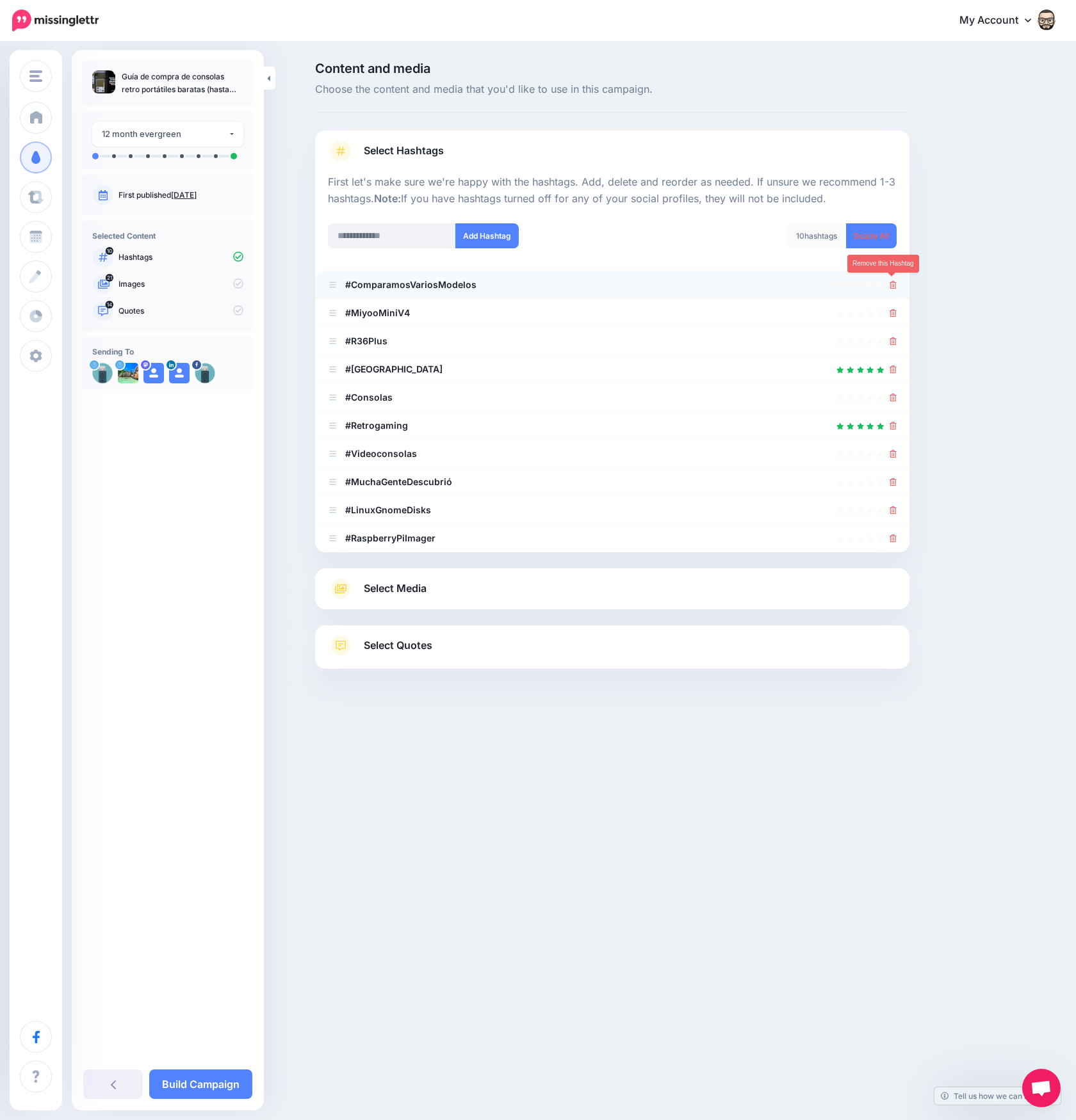
click at [893, 282] on icon at bounding box center [893, 285] width 7 height 8
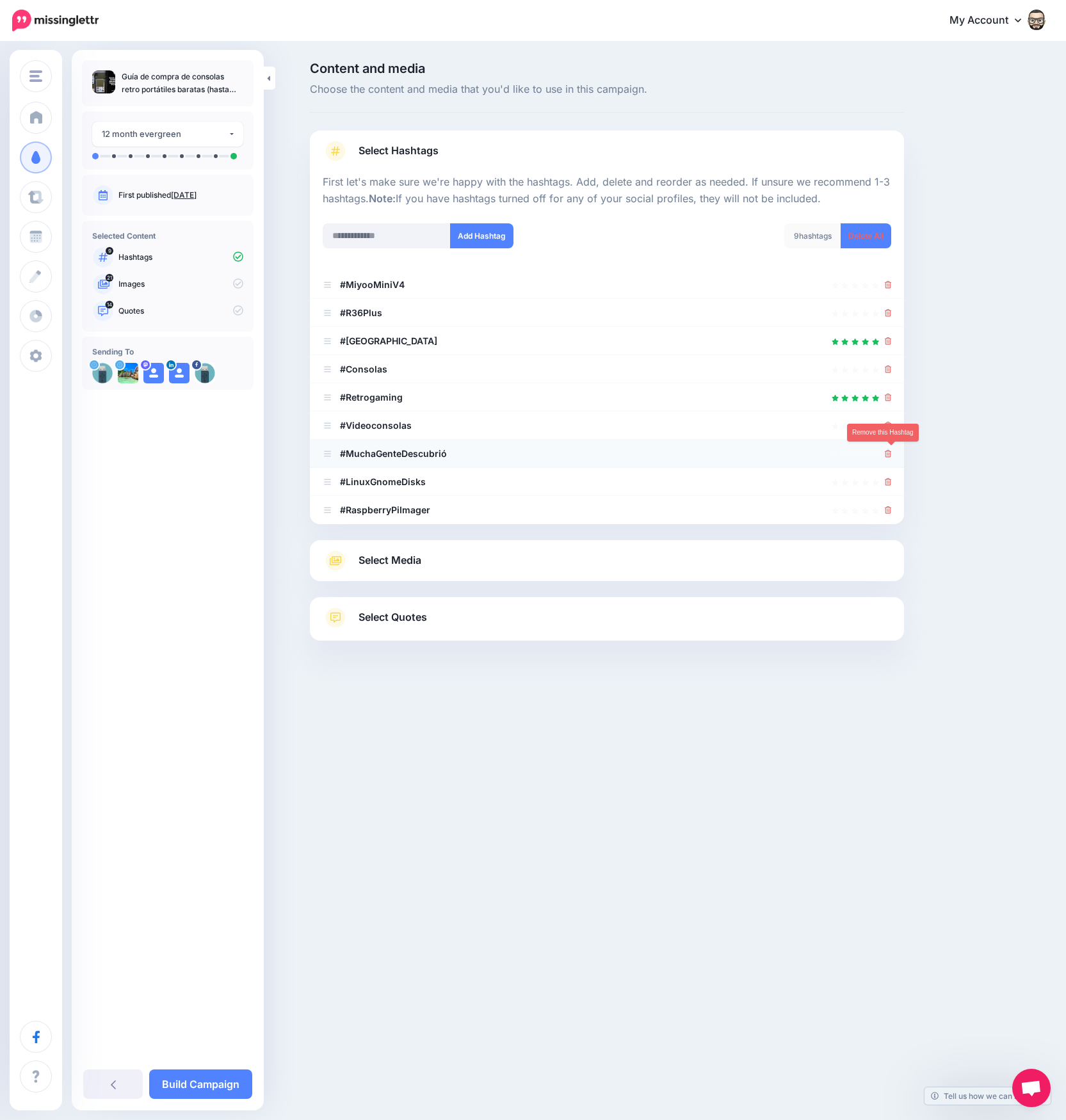
click at [891, 451] on icon at bounding box center [888, 454] width 7 height 8
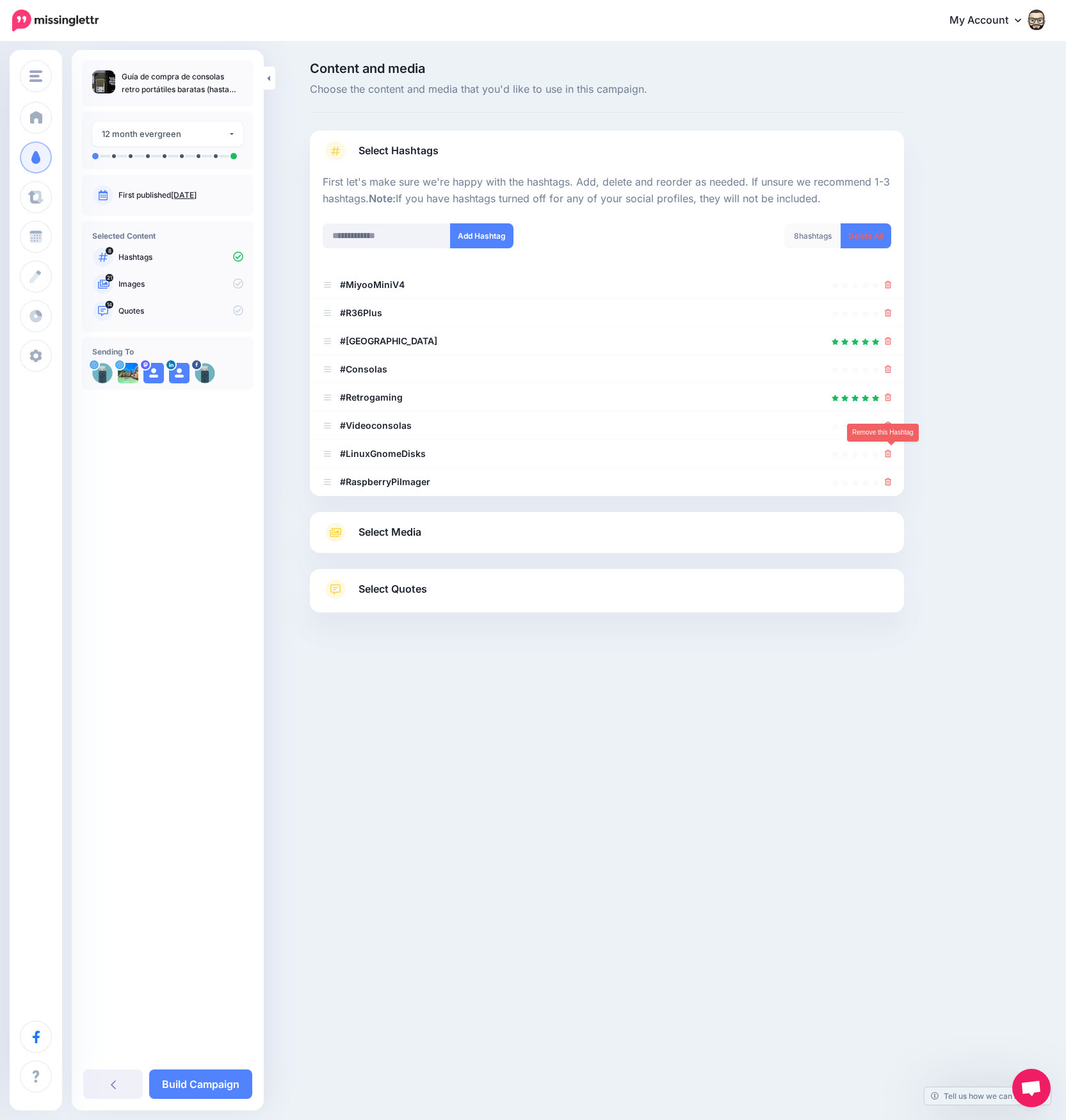
click at [891, 451] on icon at bounding box center [888, 454] width 7 height 8
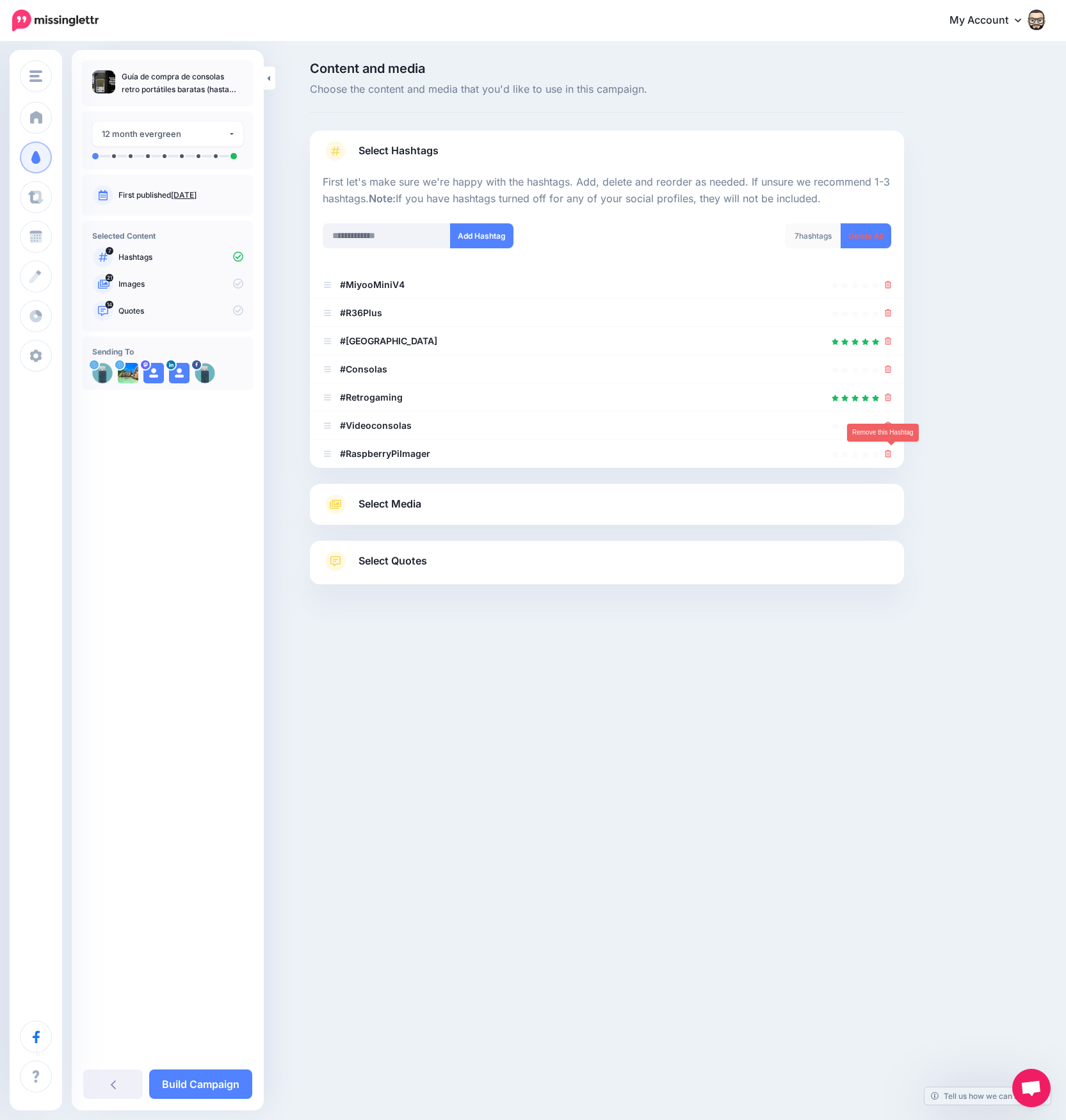
click at [891, 451] on icon at bounding box center [888, 454] width 7 height 8
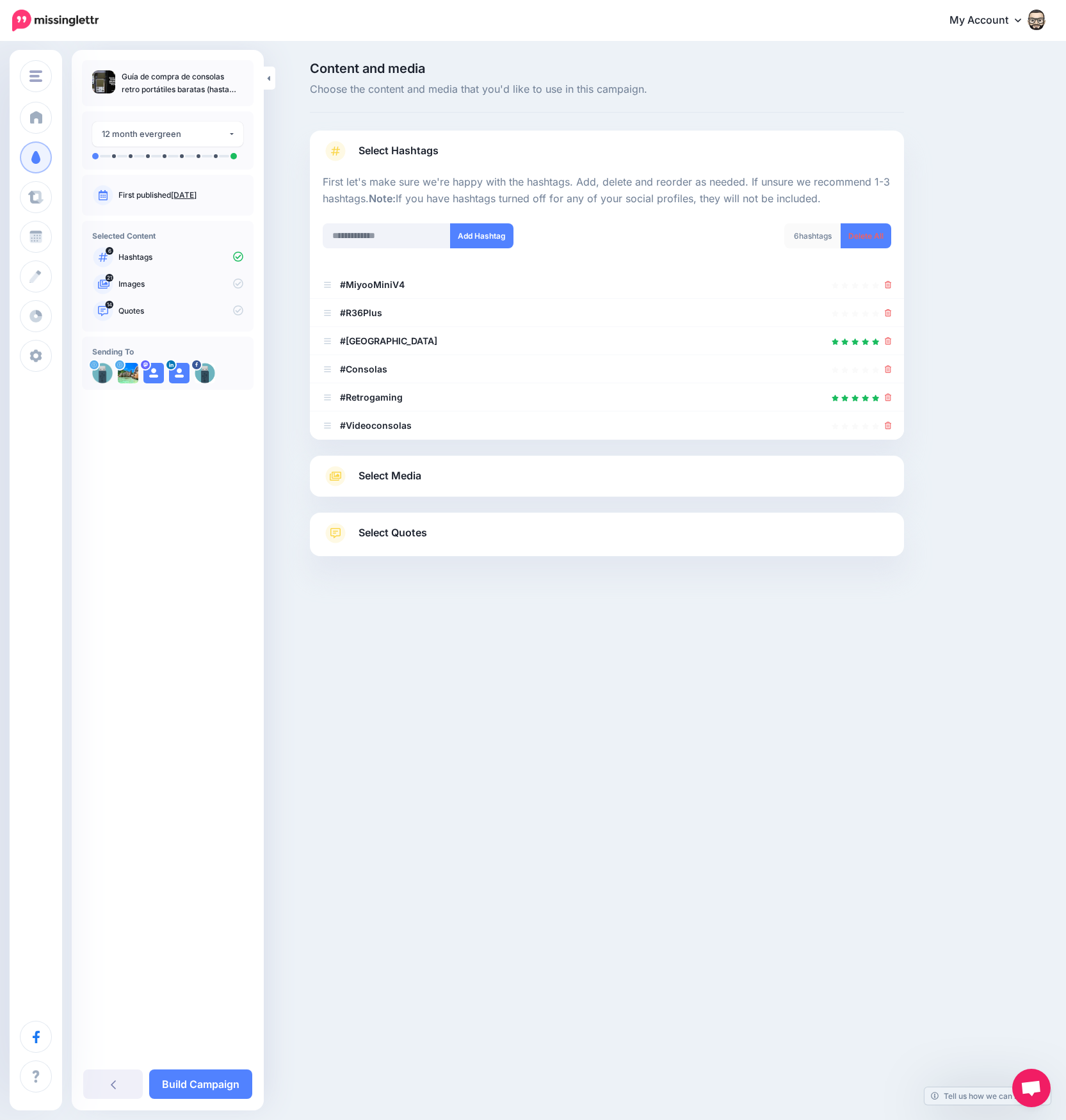
click at [517, 485] on link "Select Media" at bounding box center [607, 476] width 569 height 20
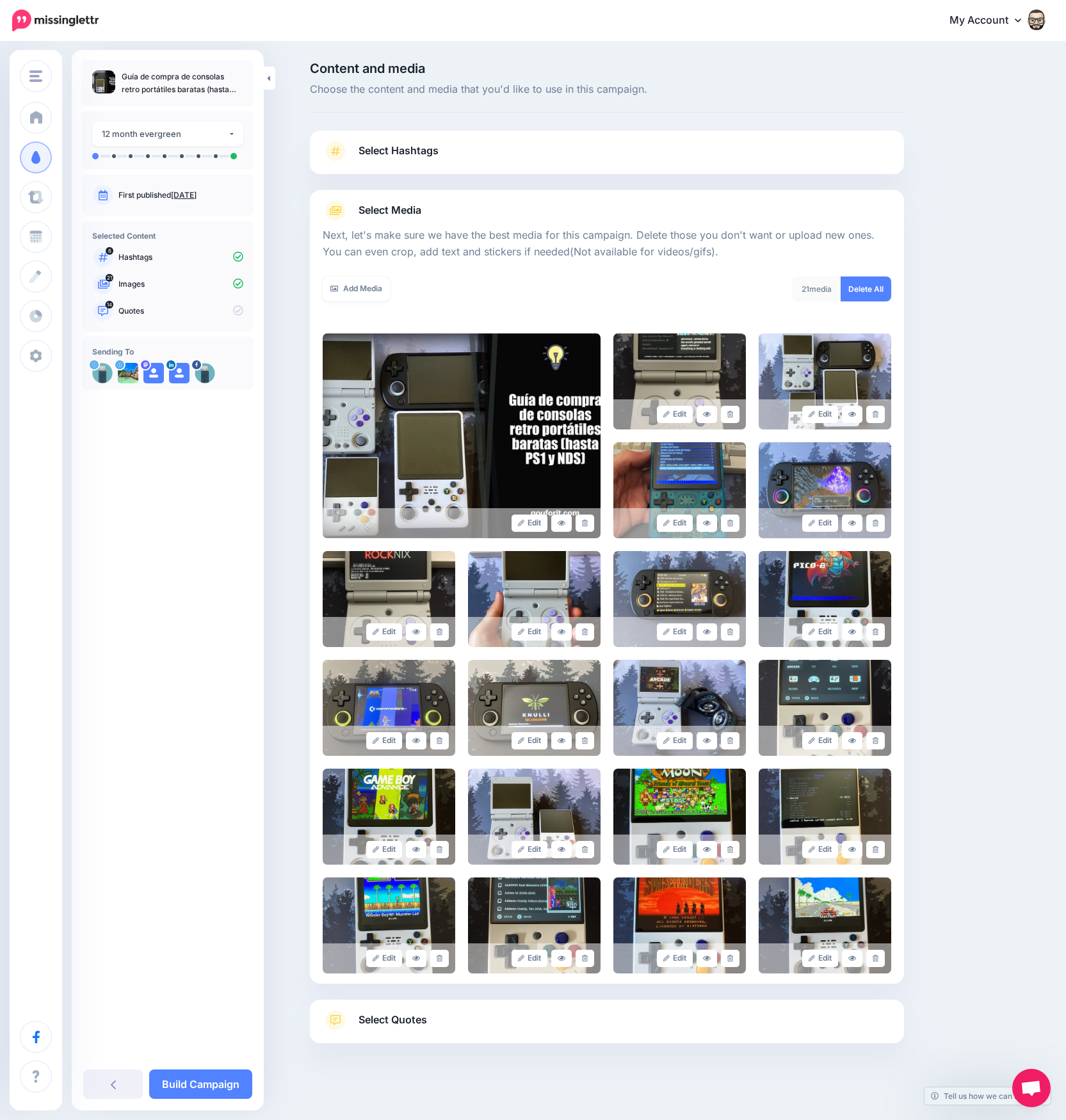
scroll to position [24, 0]
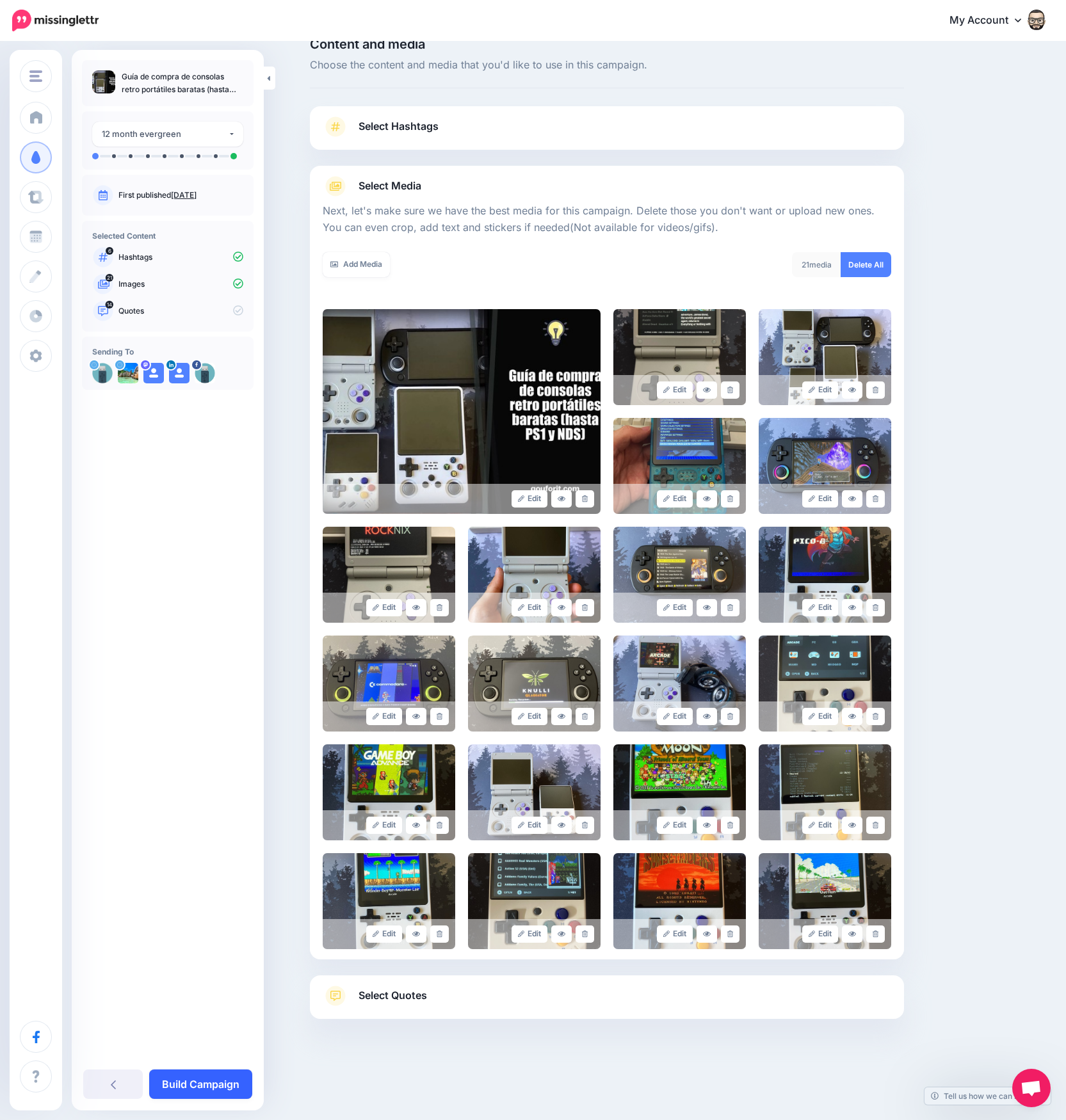
click at [212, 1076] on link "Build Campaign" at bounding box center [200, 1085] width 103 height 30
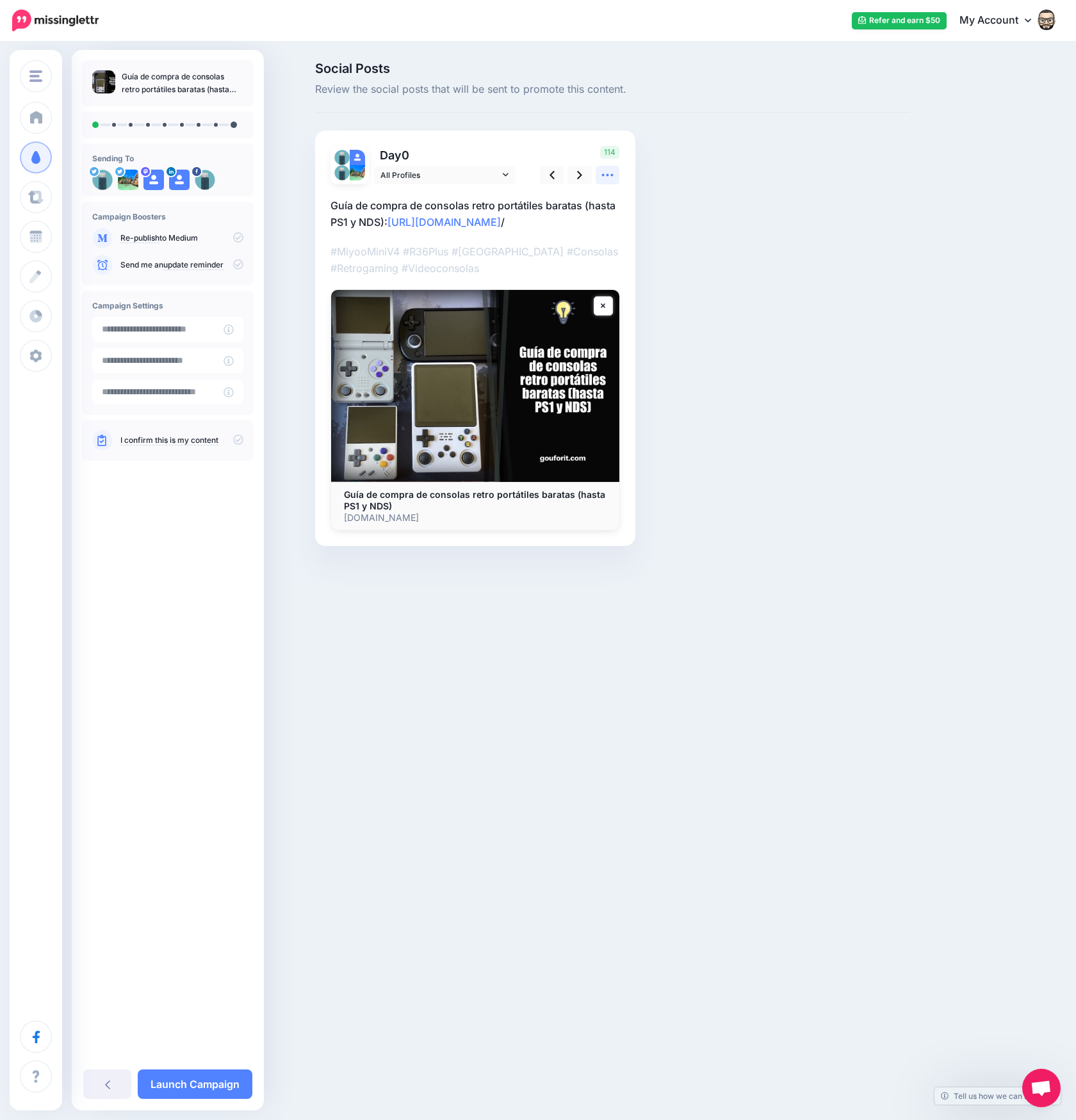
click at [604, 176] on icon at bounding box center [607, 175] width 14 height 14
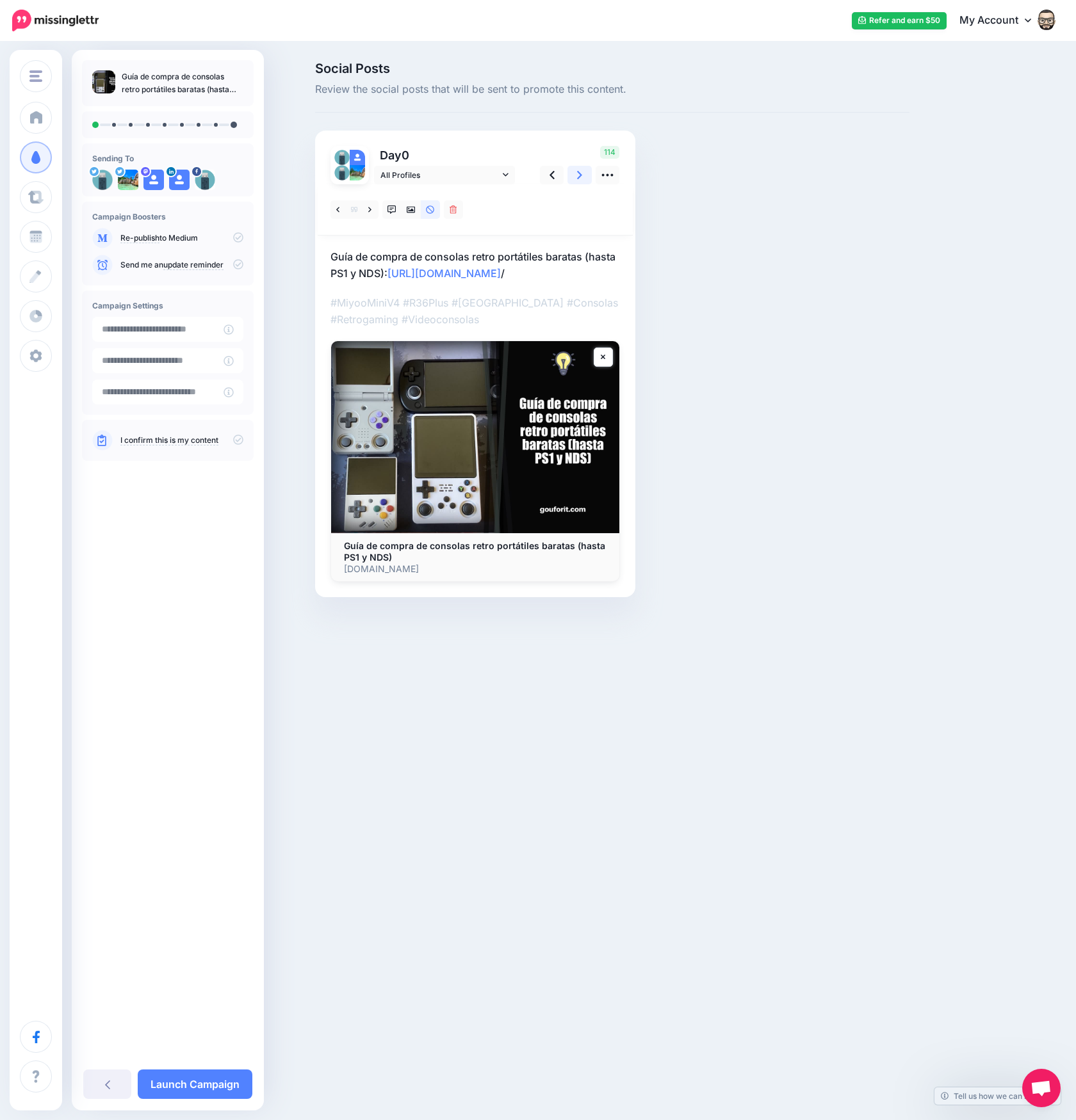
click at [573, 174] on link at bounding box center [579, 175] width 24 height 19
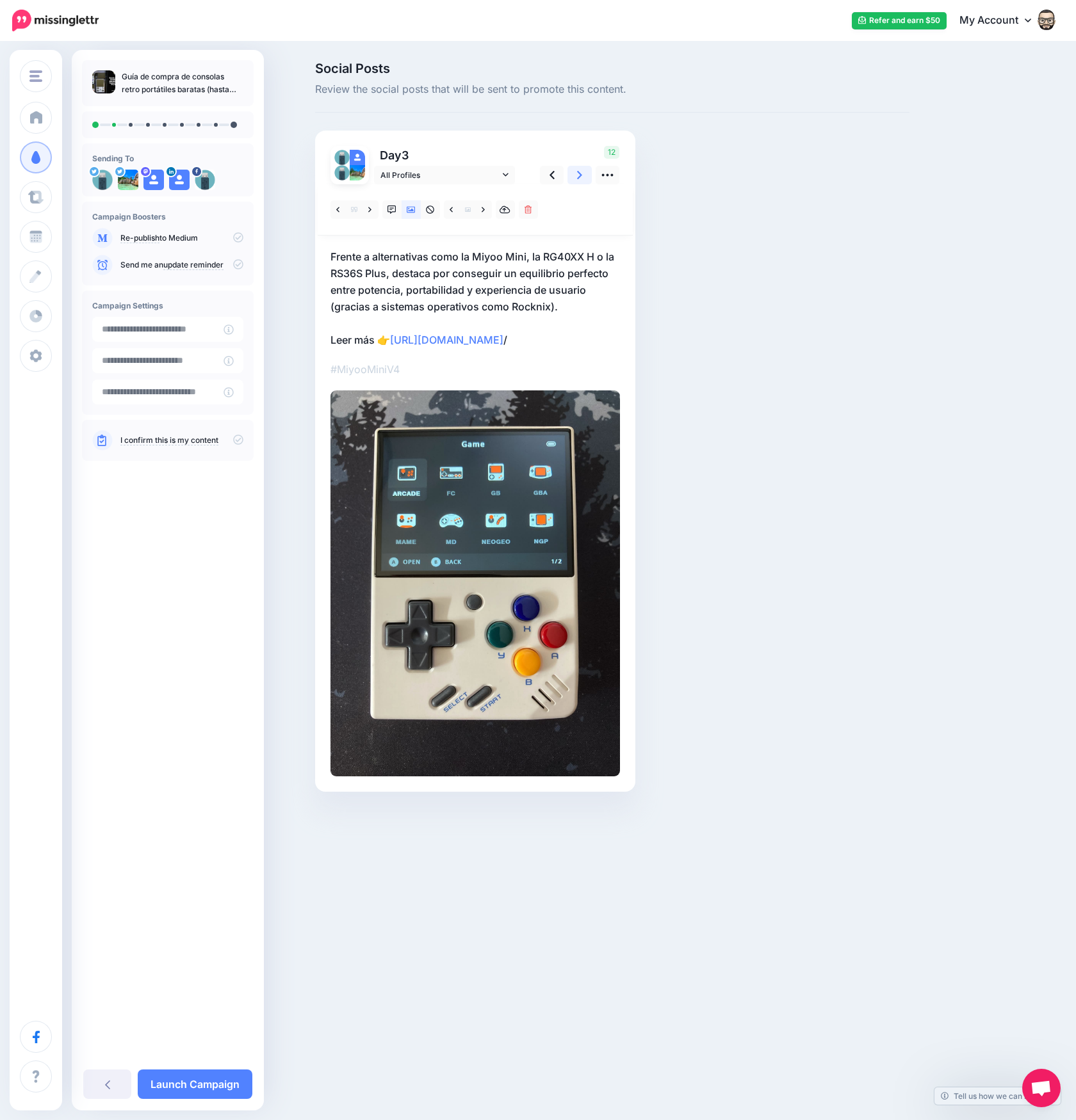
click at [573, 174] on link at bounding box center [579, 175] width 24 height 19
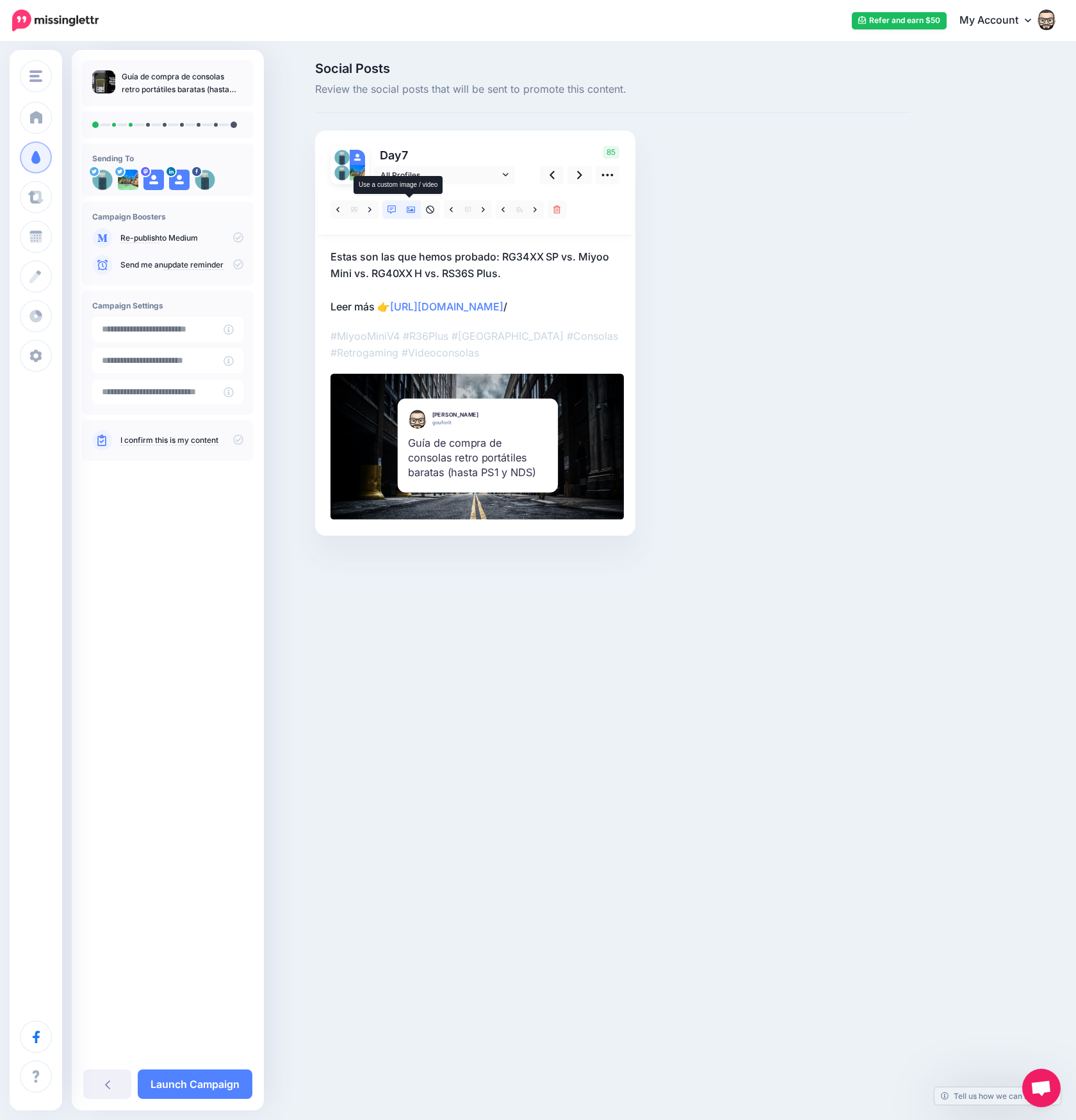
click at [415, 205] on link at bounding box center [411, 209] width 19 height 19
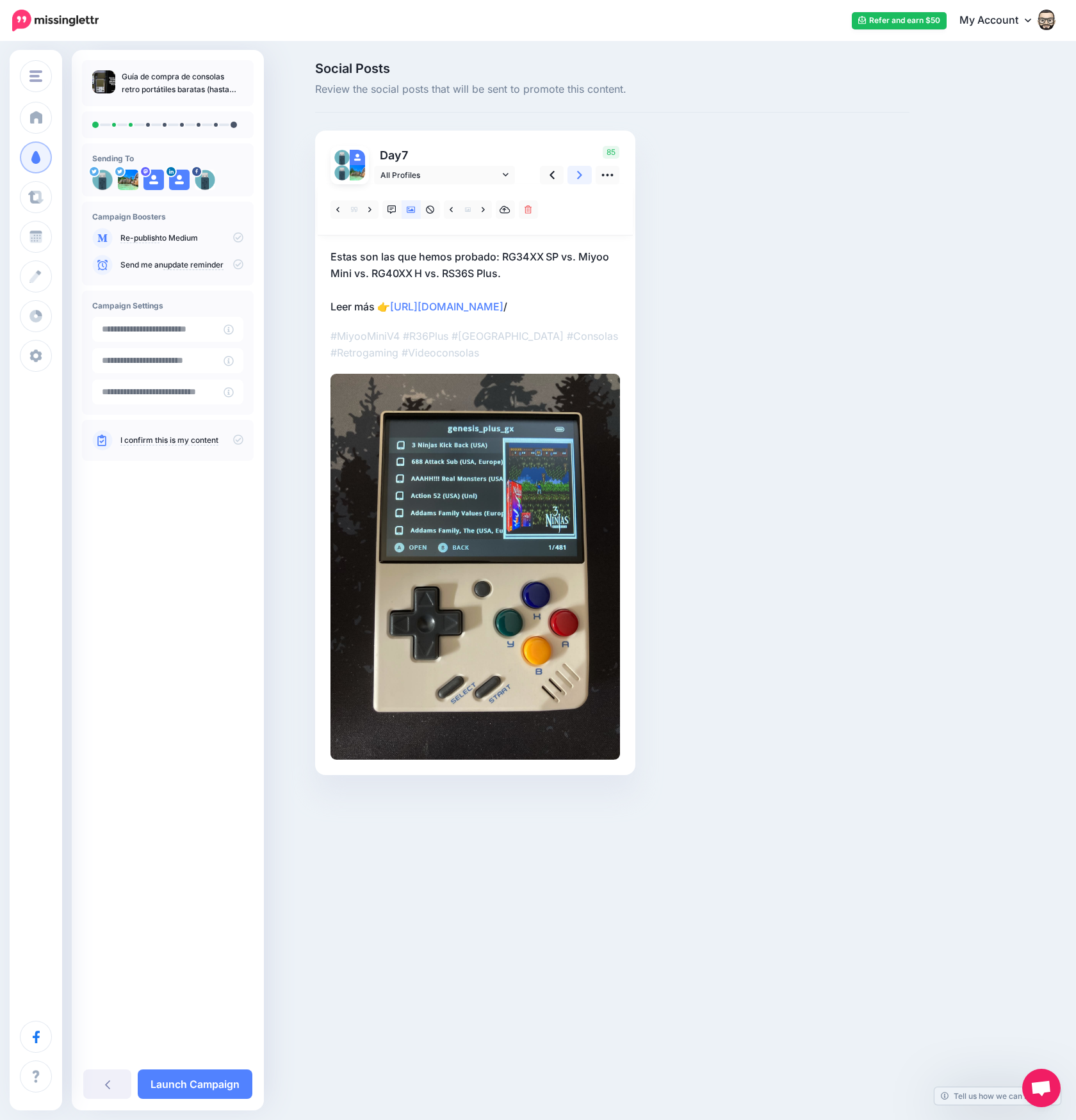
click at [587, 172] on link at bounding box center [579, 175] width 24 height 19
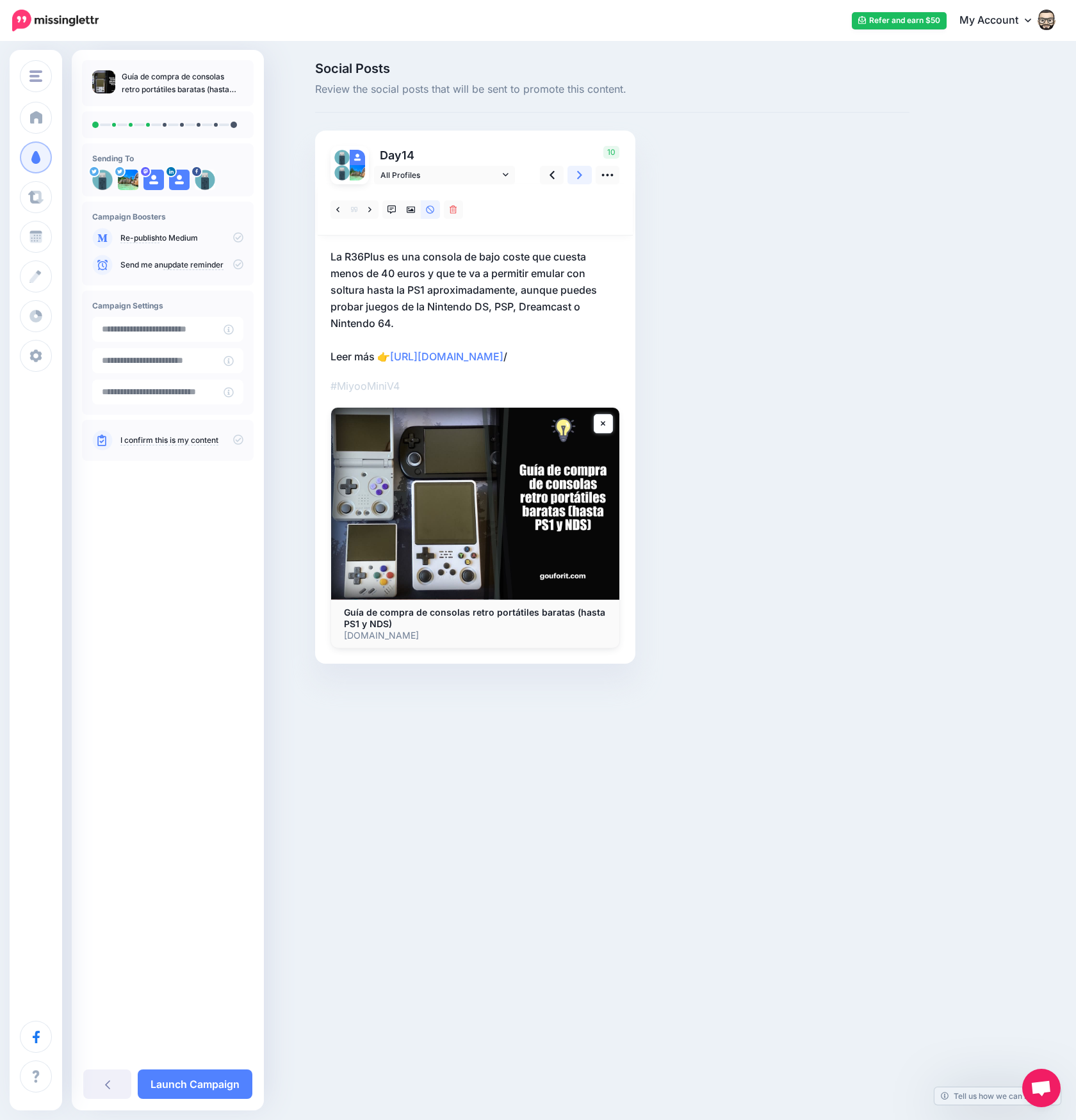
click at [587, 172] on link at bounding box center [579, 175] width 24 height 19
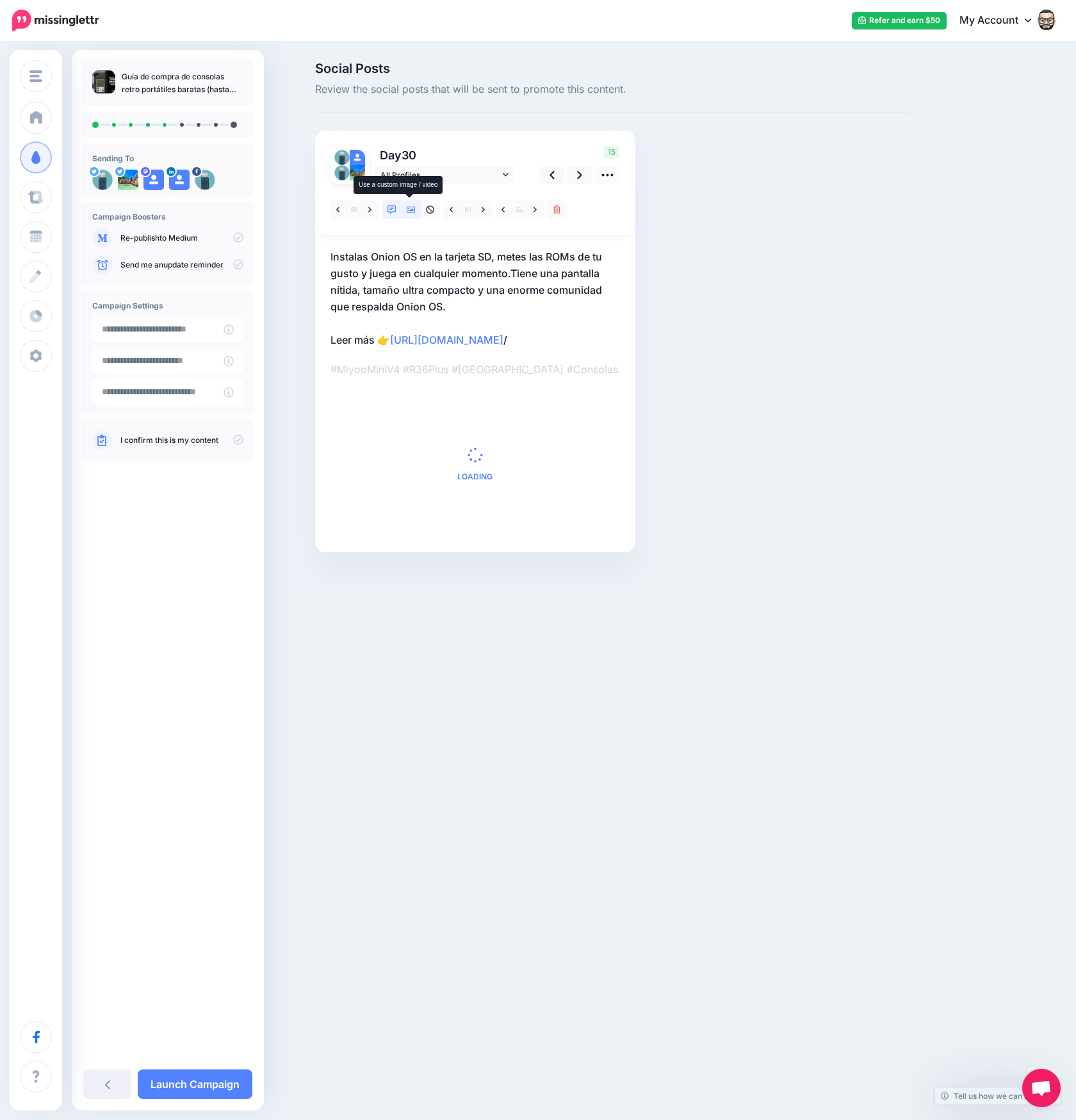
click at [410, 209] on icon at bounding box center [410, 209] width 9 height 9
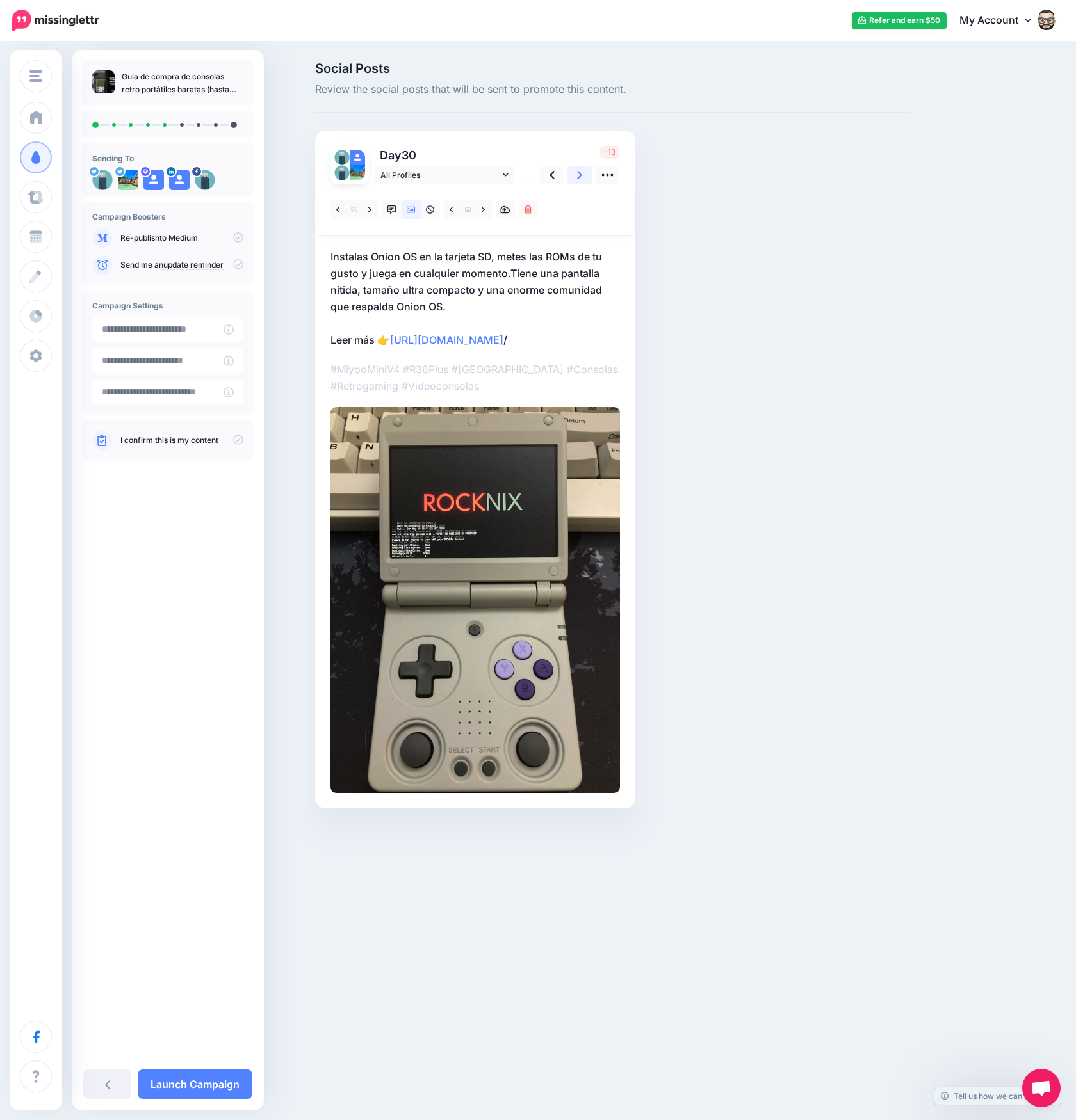
click at [575, 177] on link at bounding box center [579, 175] width 24 height 19
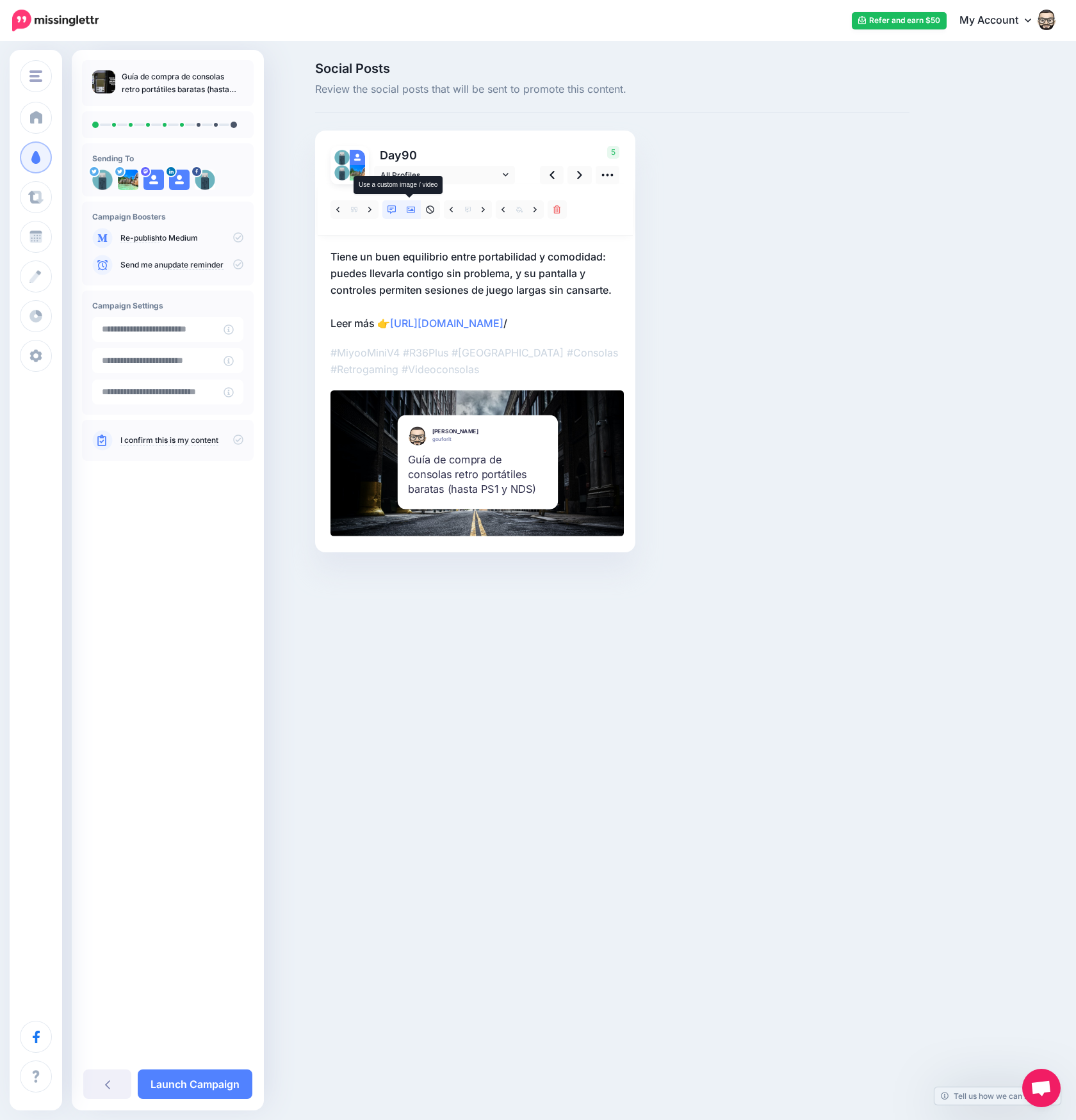
click at [411, 207] on icon at bounding box center [410, 210] width 9 height 6
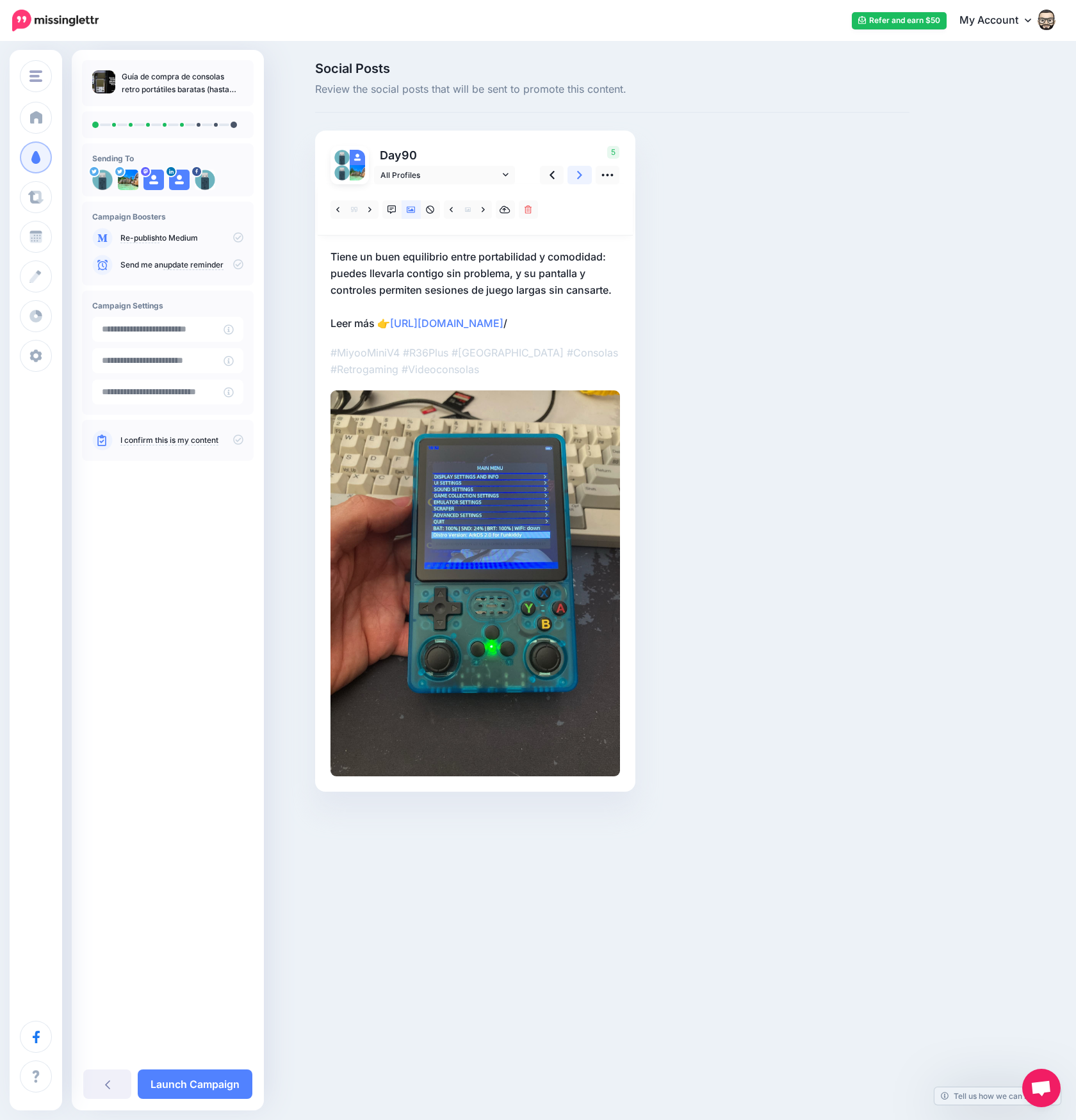
click at [583, 176] on link at bounding box center [579, 175] width 24 height 19
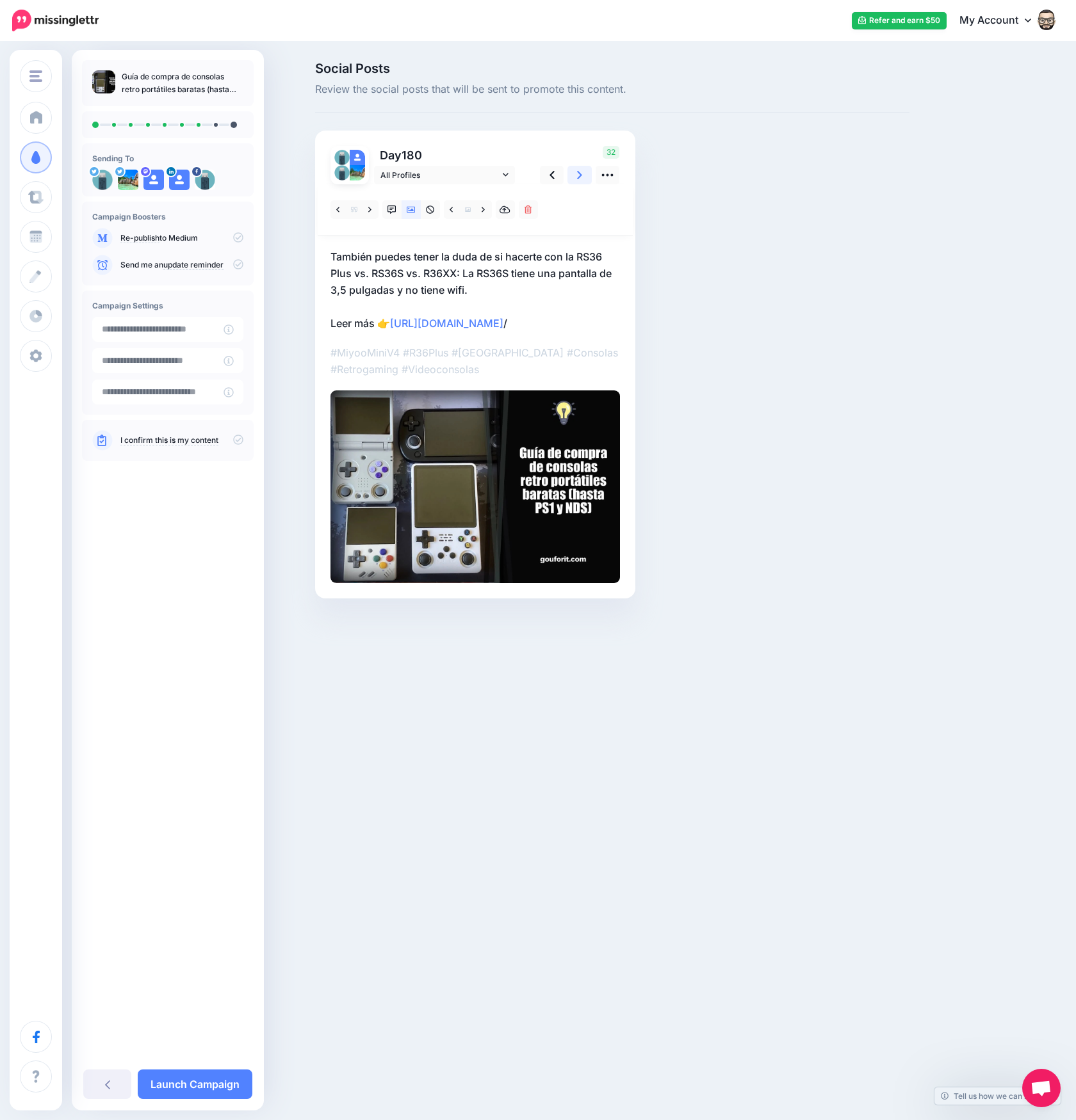
click at [583, 176] on link at bounding box center [579, 175] width 24 height 19
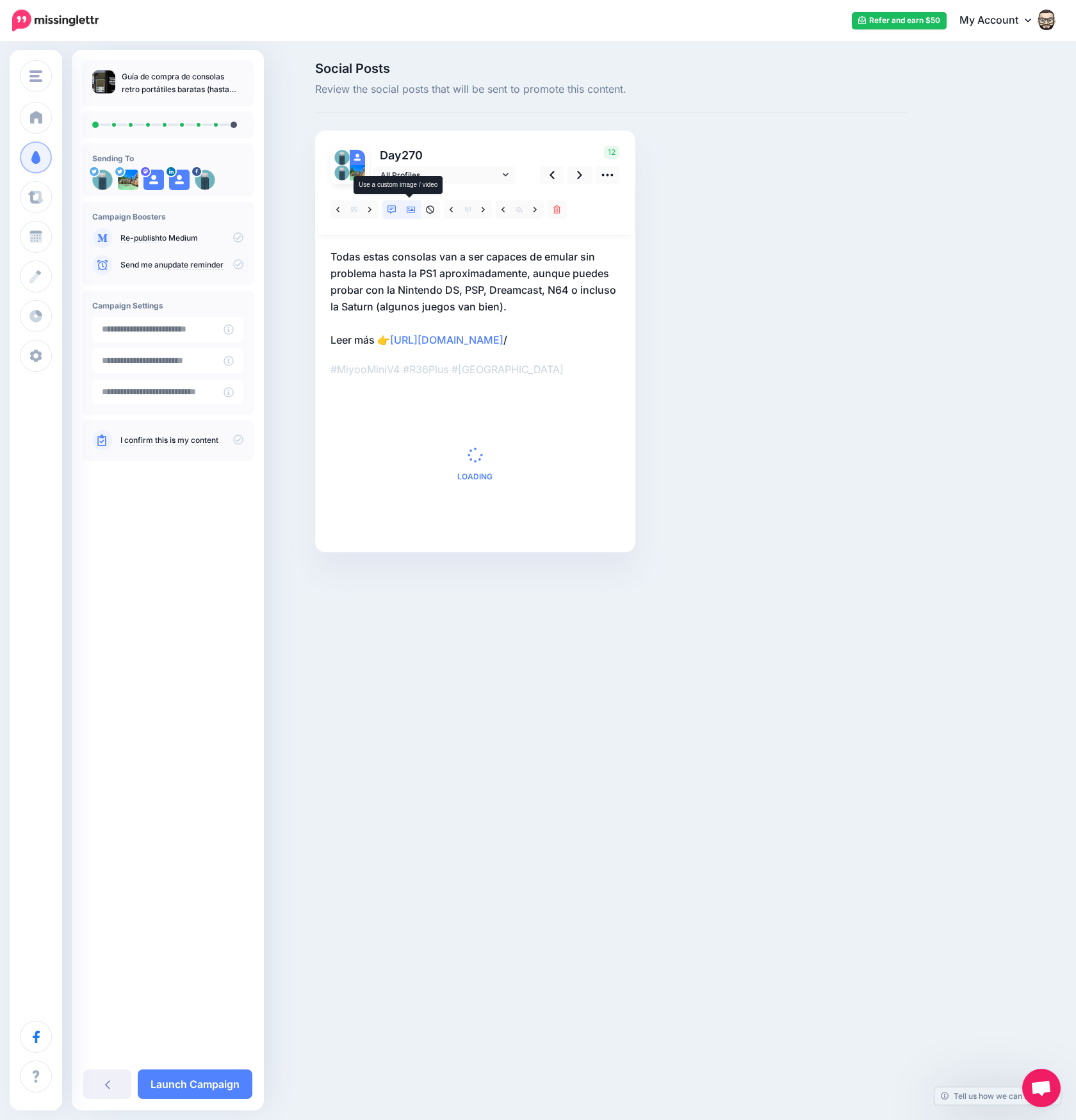
click at [415, 207] on link at bounding box center [411, 209] width 19 height 19
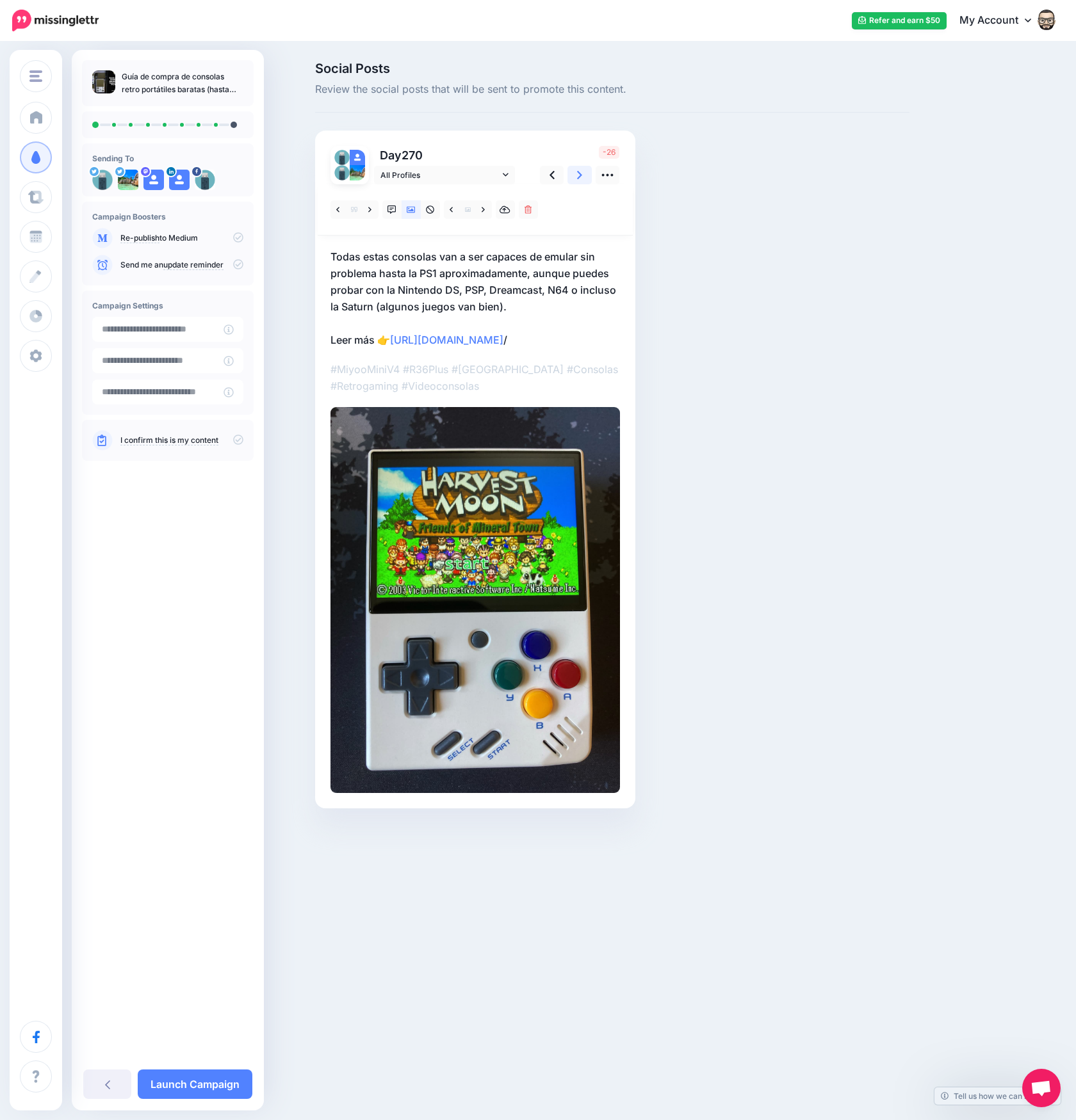
click at [577, 179] on icon at bounding box center [579, 175] width 5 height 14
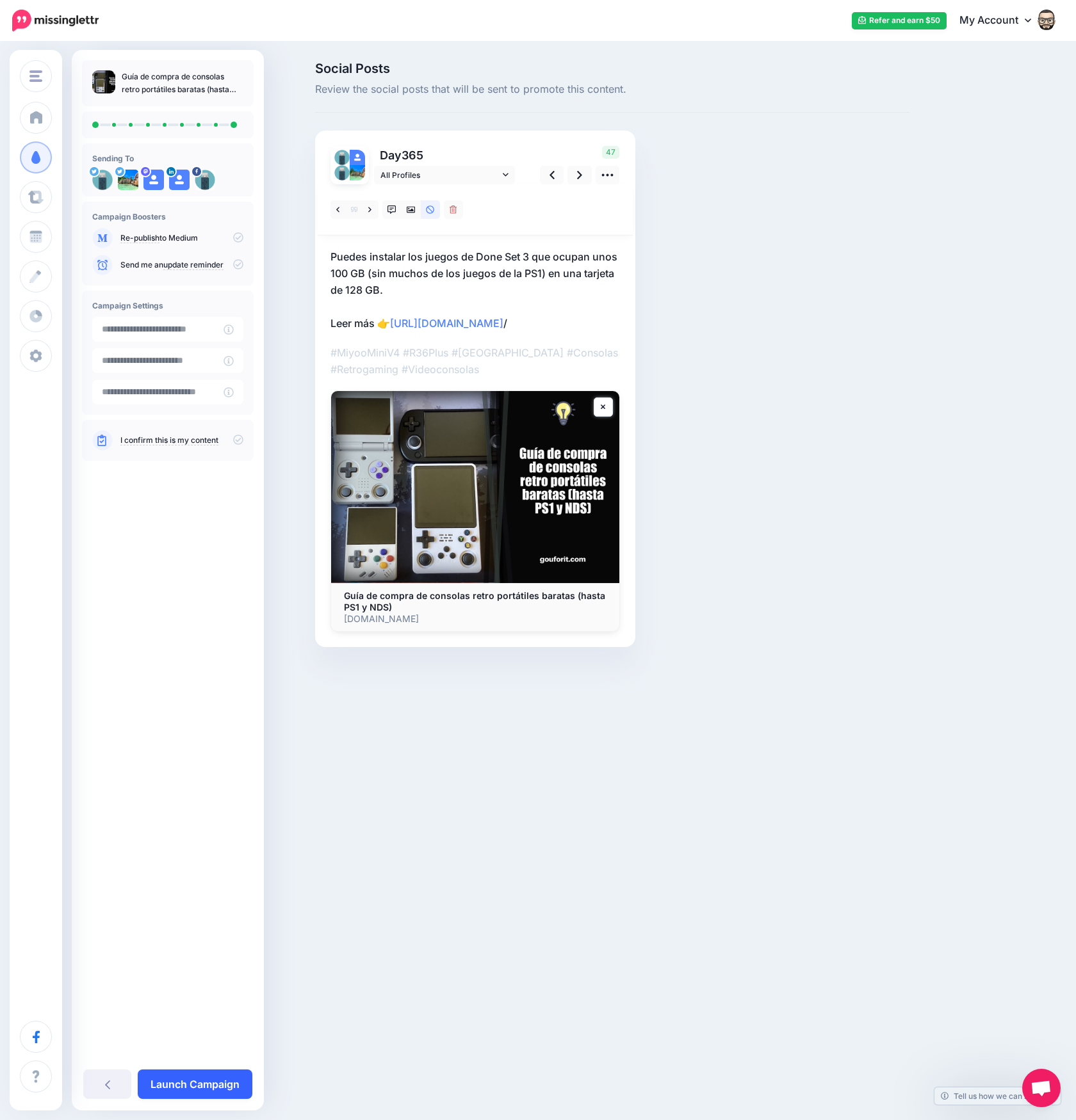
click at [200, 1076] on link "Launch Campaign" at bounding box center [195, 1085] width 114 height 30
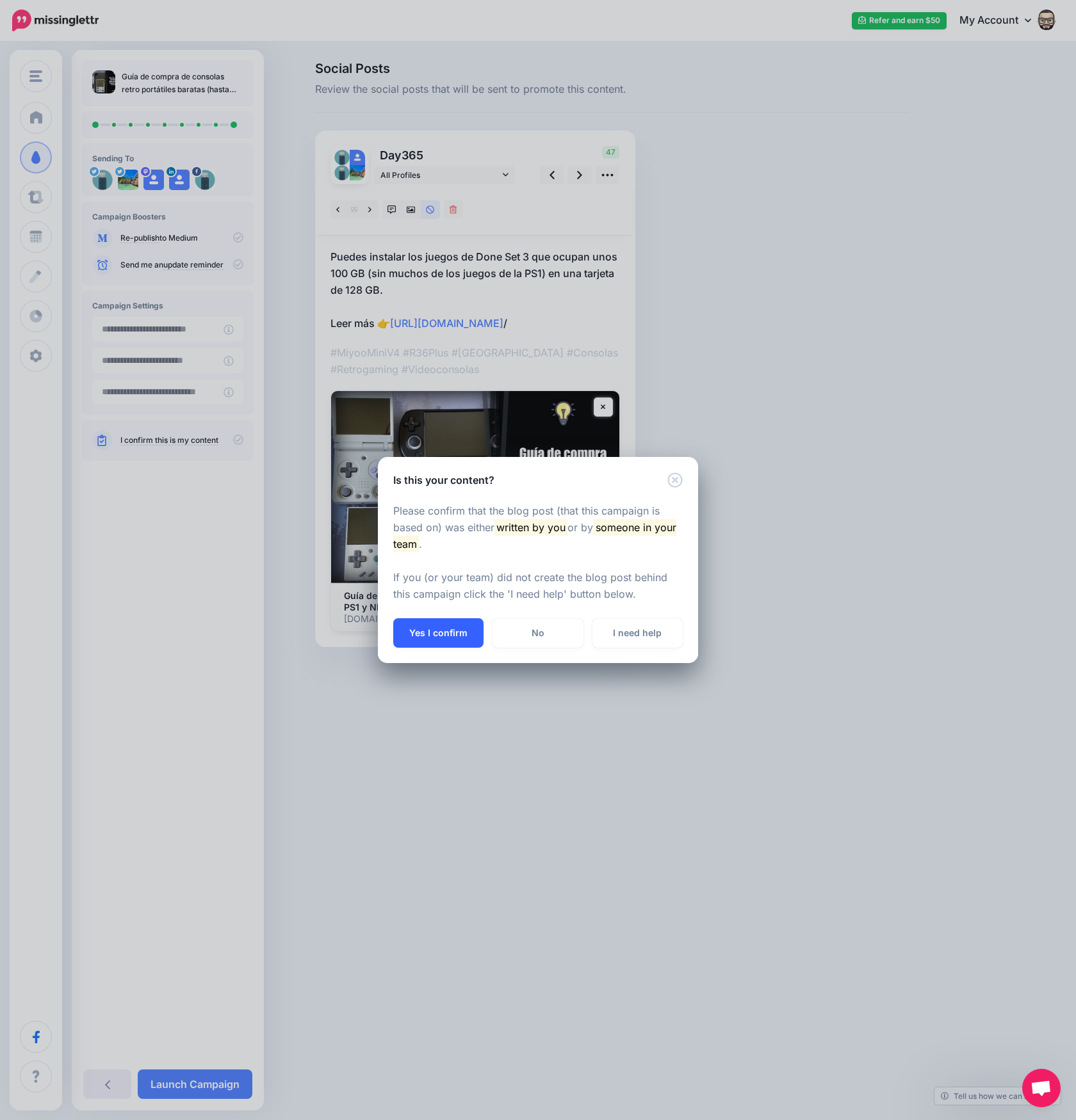
click at [453, 632] on button "Yes I confirm" at bounding box center [439, 633] width 90 height 30
